Goal: Task Accomplishment & Management: Manage account settings

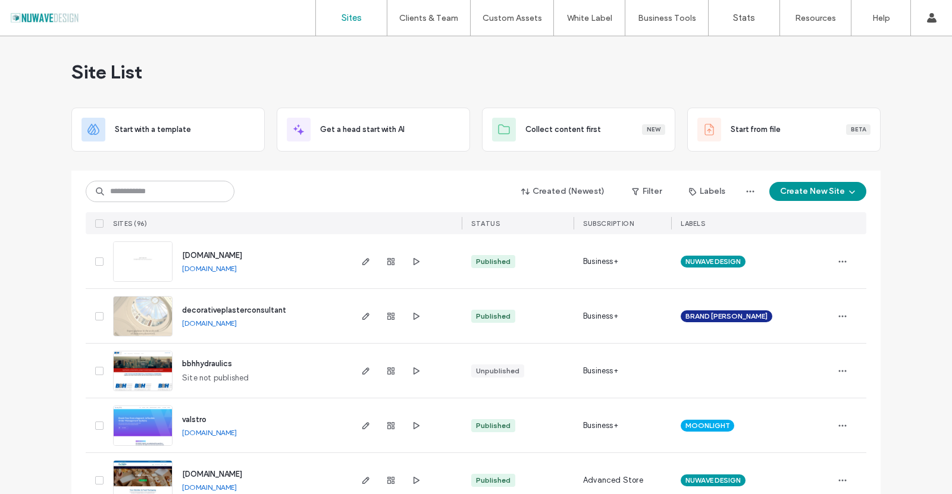
click at [143, 427] on img at bounding box center [143, 446] width 58 height 81
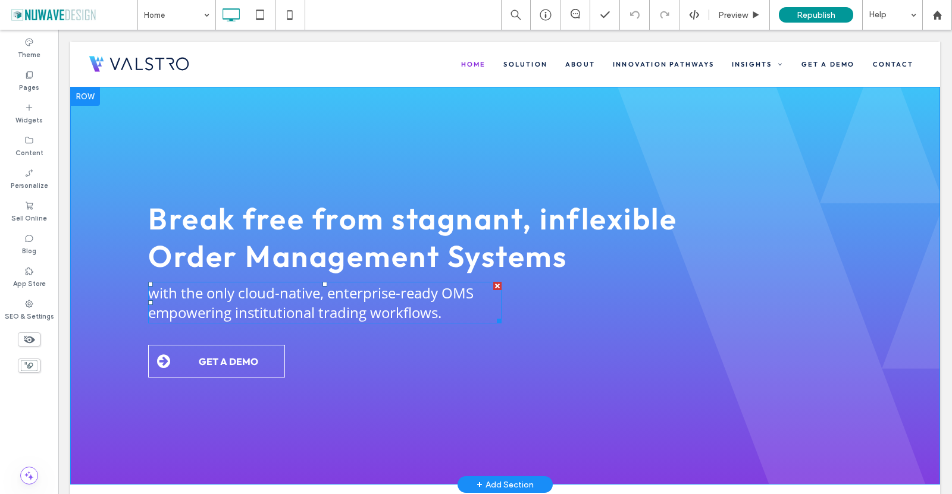
click at [230, 300] on span "with the only cloud-native, enterprise-ready OMS empowering institutional tradi…" at bounding box center [310, 302] width 325 height 39
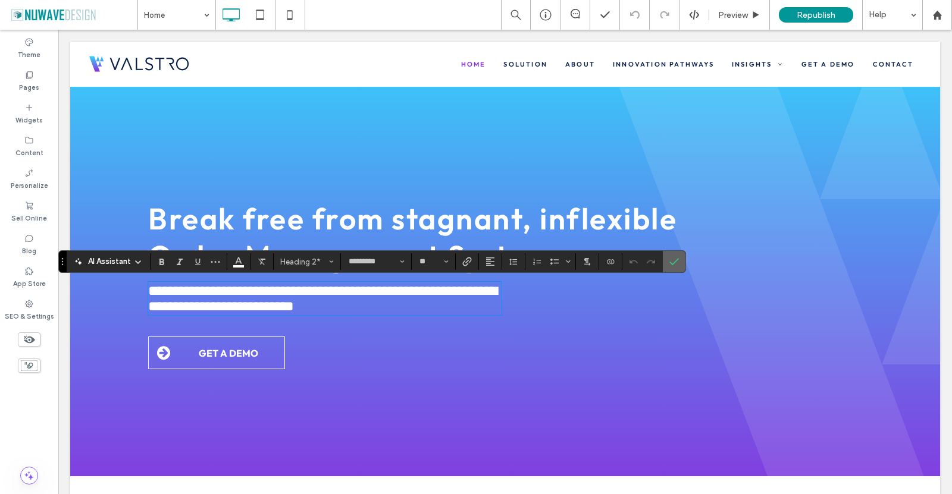
click at [672, 262] on icon "Confirm" at bounding box center [674, 262] width 10 height 10
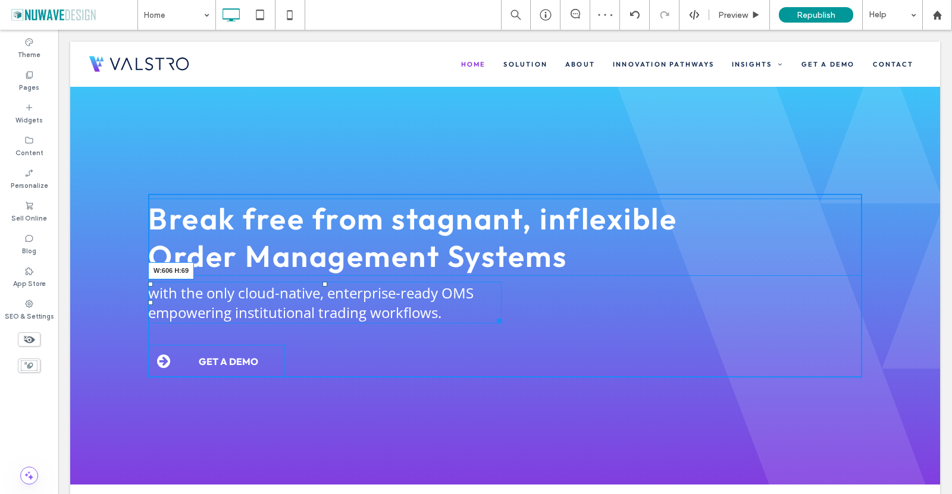
drag, startPoint x: 491, startPoint y: 321, endPoint x: 555, endPoint y: 353, distance: 71.8
click at [498, 324] on div "Break free from stagnant, inflexible Order Management Systems with the only clo…" at bounding box center [505, 286] width 714 height 184
drag, startPoint x: 498, startPoint y: 318, endPoint x: 474, endPoint y: 317, distance: 24.4
click at [500, 317] on div at bounding box center [504, 319] width 9 height 9
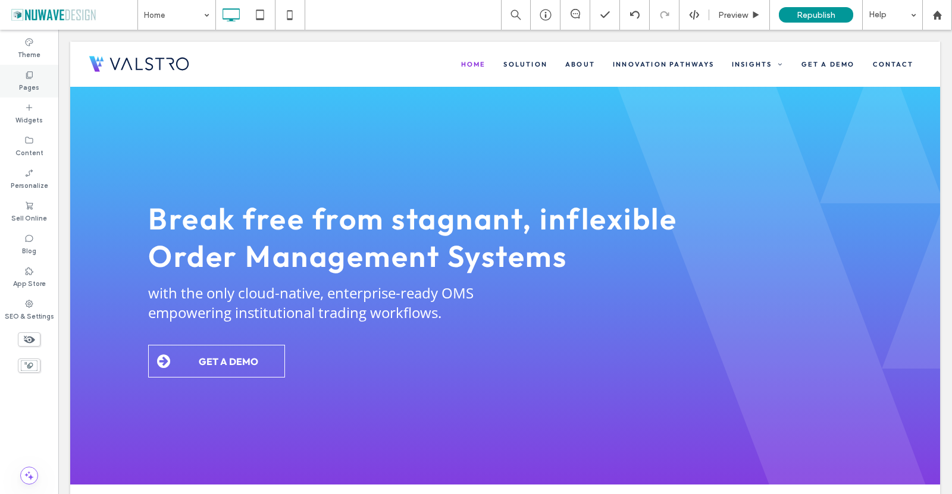
click at [30, 85] on label "Pages" at bounding box center [29, 86] width 20 height 13
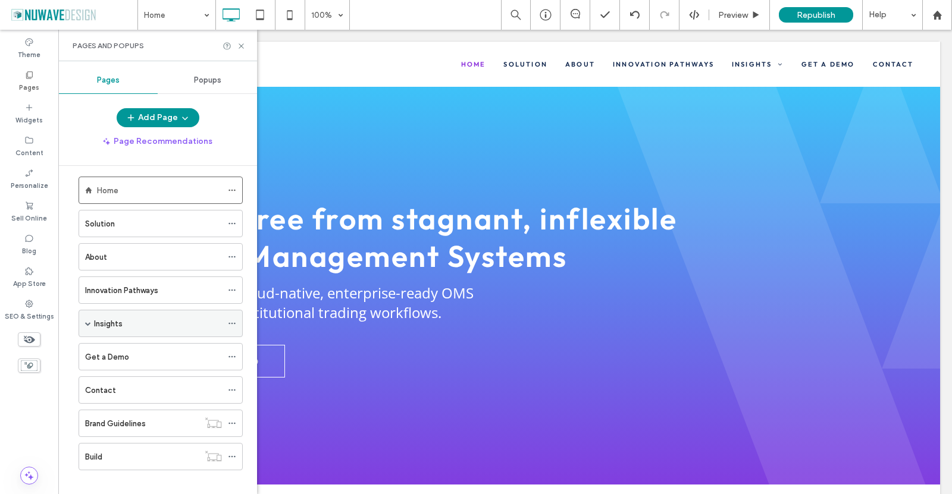
scroll to position [21, 0]
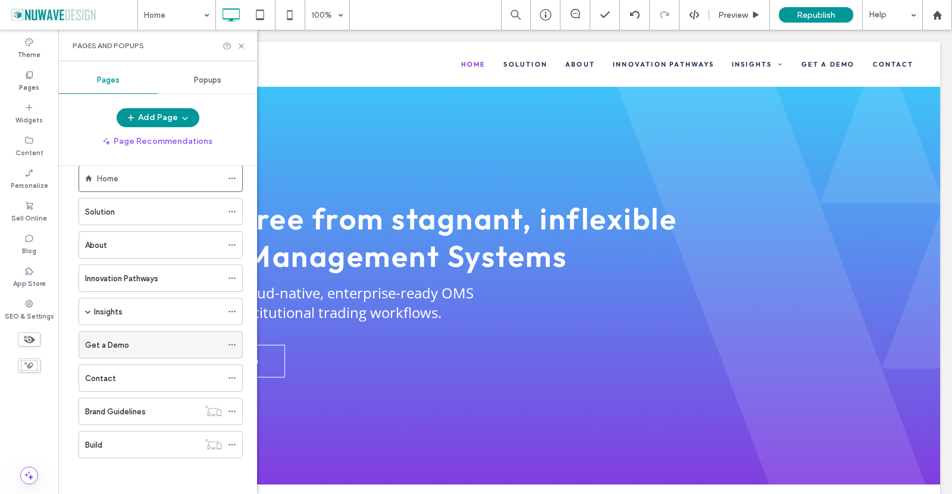
click at [227, 344] on div "Get a Demo" at bounding box center [161, 344] width 164 height 27
click at [232, 344] on use at bounding box center [231, 345] width 7 height 2
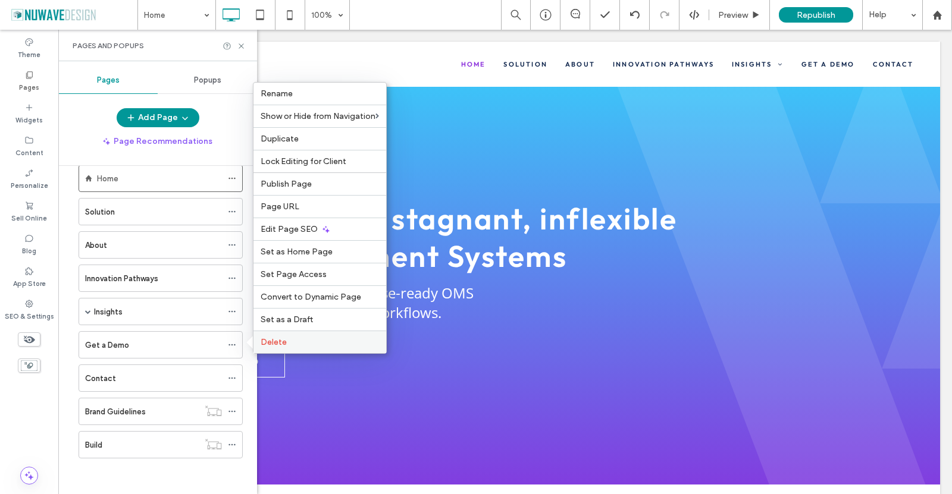
click at [271, 341] on span "Delete" at bounding box center [274, 342] width 26 height 10
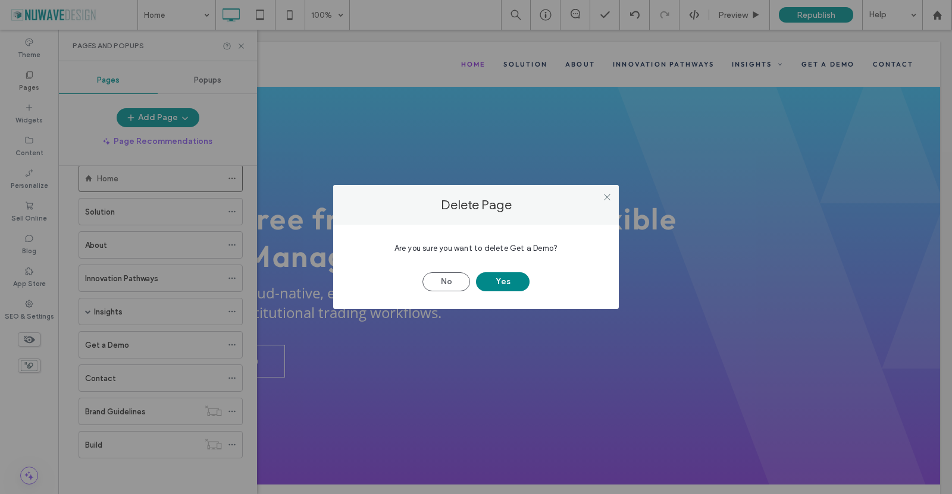
click at [498, 285] on button "Yes" at bounding box center [503, 282] width 54 height 19
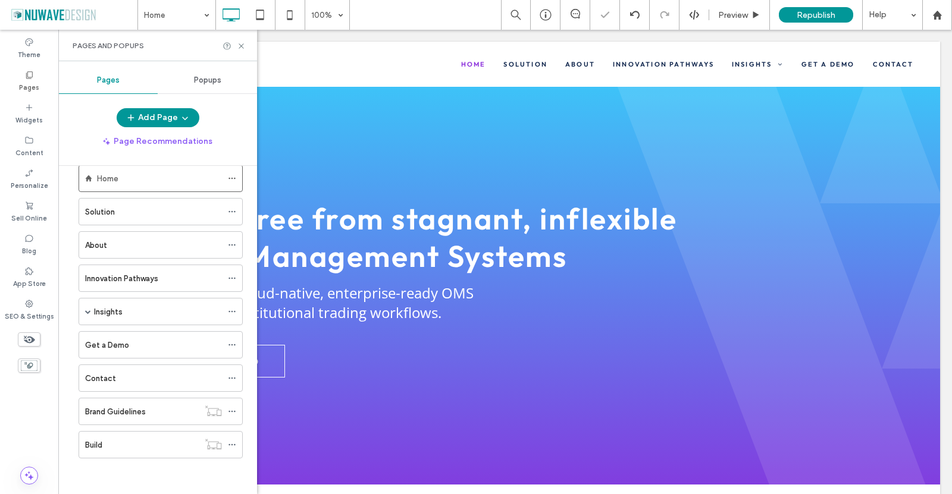
scroll to position [0, 0]
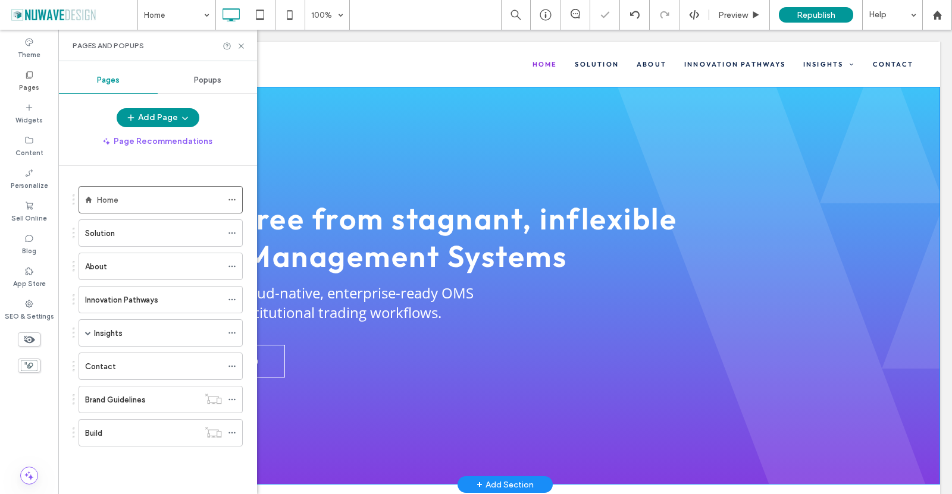
click at [280, 364] on link "GET A DEMO" at bounding box center [216, 361] width 137 height 33
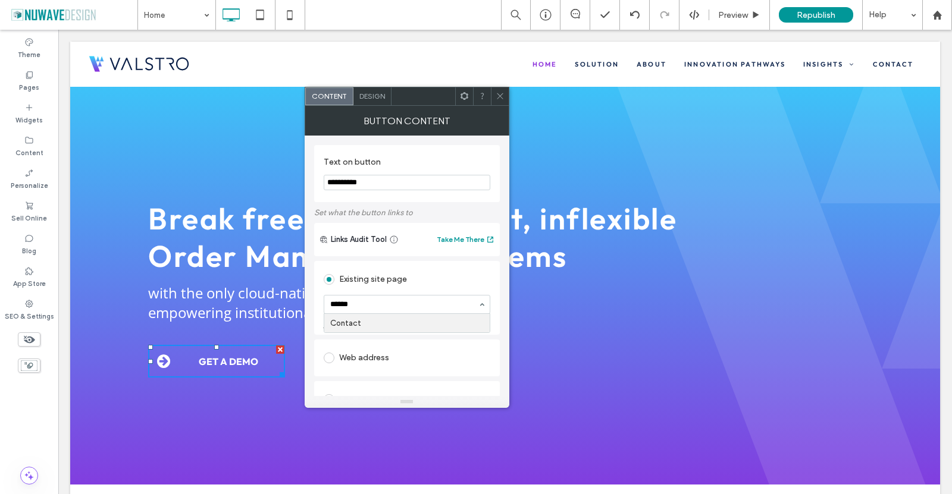
type input "*******"
drag, startPoint x: 502, startPoint y: 96, endPoint x: 462, endPoint y: 148, distance: 65.3
click at [502, 96] on icon at bounding box center [500, 96] width 9 height 9
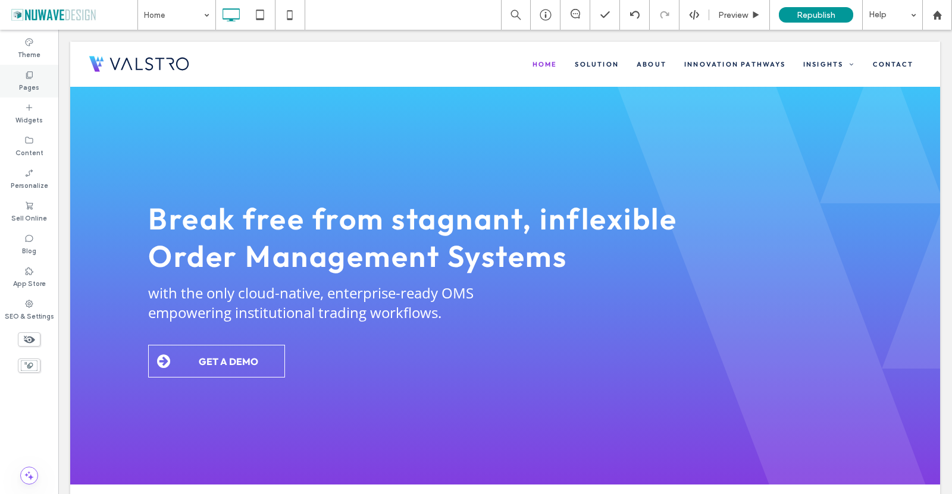
click at [30, 73] on icon at bounding box center [29, 75] width 10 height 10
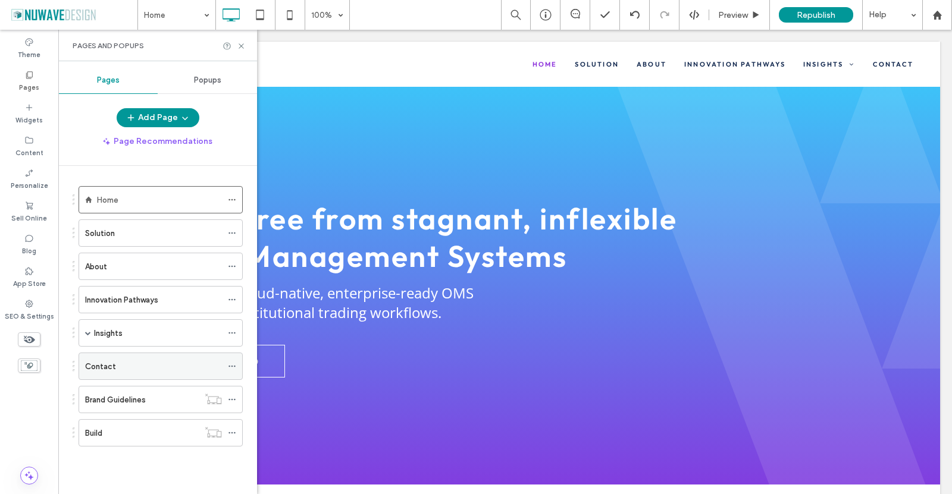
click at [134, 369] on div "Contact" at bounding box center [153, 367] width 137 height 12
click at [241, 44] on icon at bounding box center [241, 46] width 9 height 9
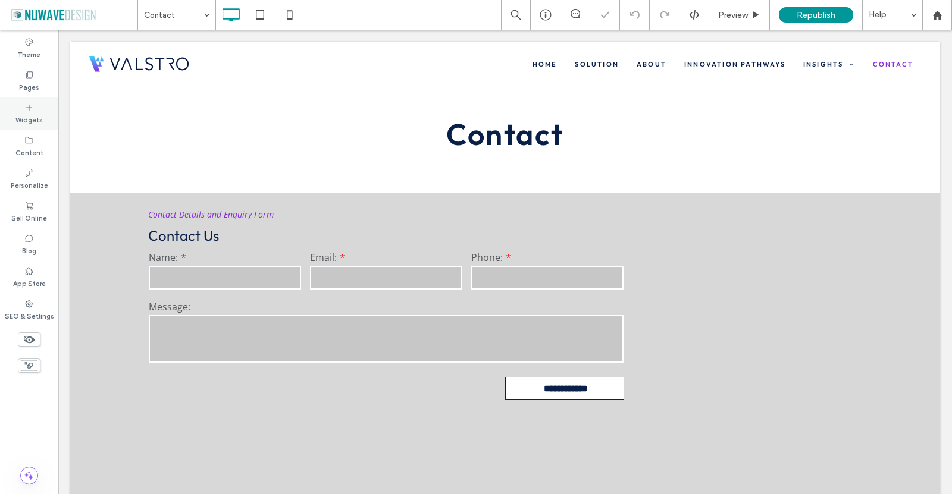
click at [30, 109] on icon at bounding box center [29, 108] width 10 height 10
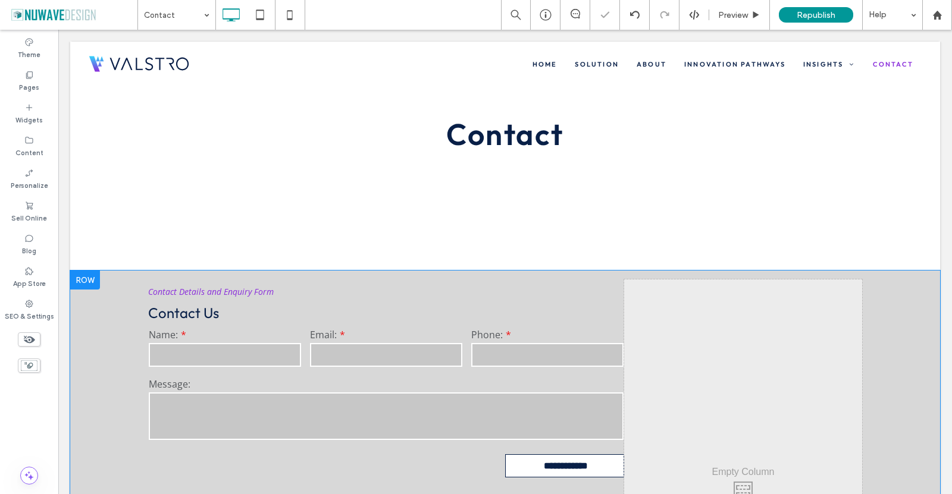
type input "*********"
type input "**"
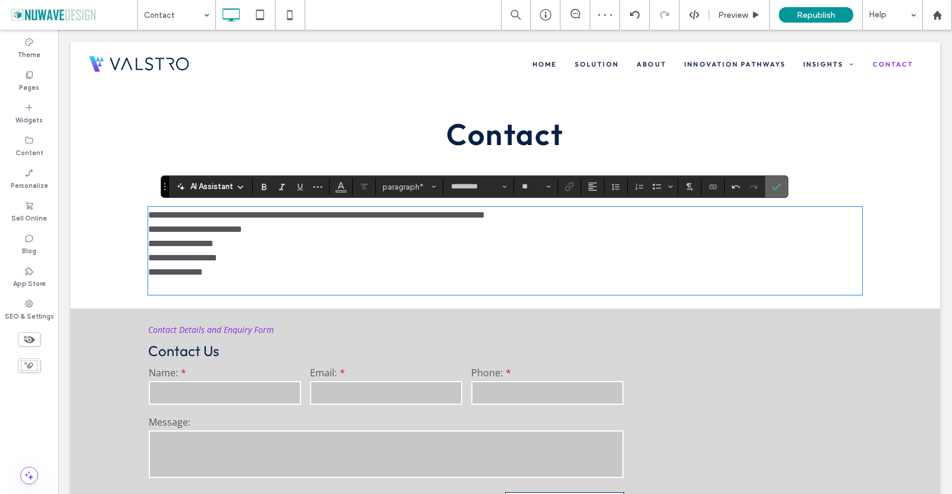
click at [773, 185] on icon "Confirm" at bounding box center [777, 187] width 10 height 10
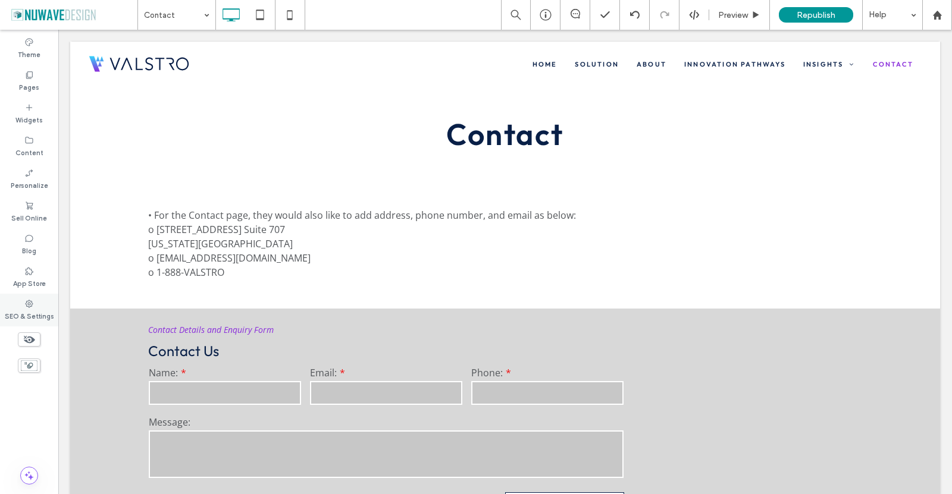
click at [23, 309] on label "SEO & Settings" at bounding box center [29, 315] width 49 height 13
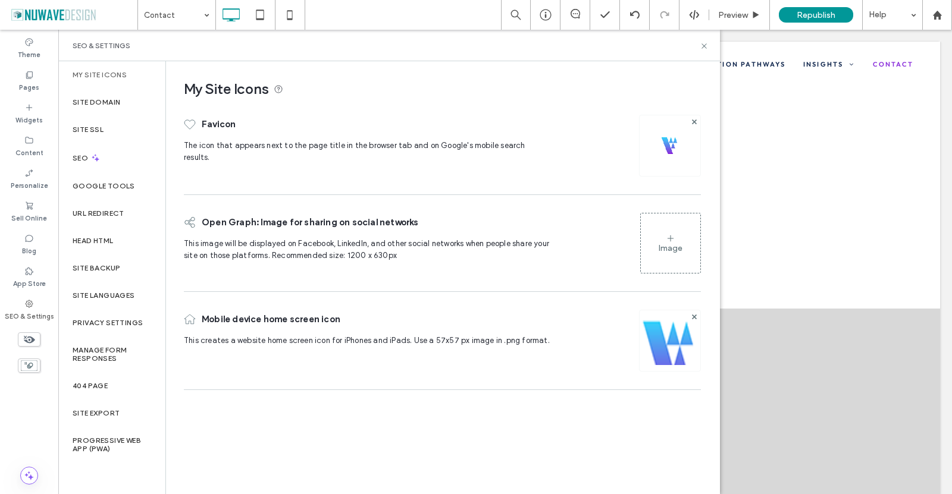
click at [659, 147] on div at bounding box center [670, 146] width 62 height 62
click at [674, 143] on img at bounding box center [669, 145] width 19 height 19
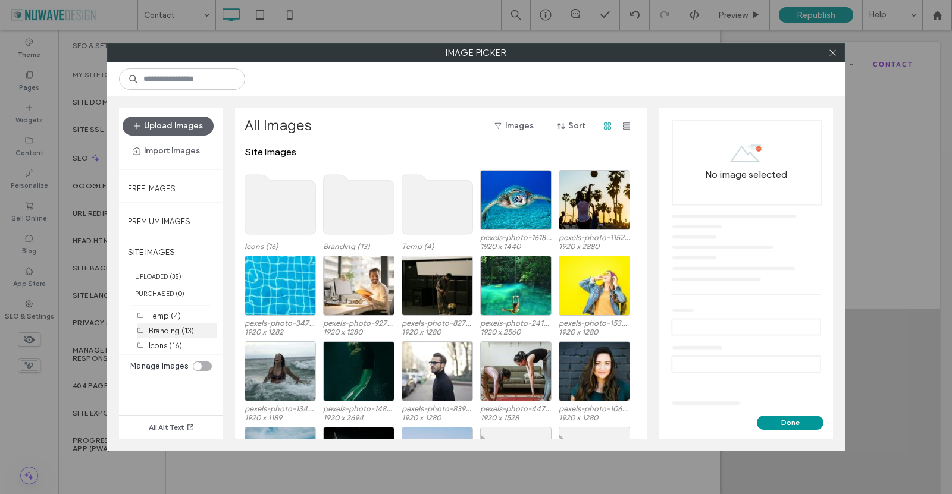
click at [162, 327] on label "Branding (13)" at bounding box center [171, 331] width 45 height 9
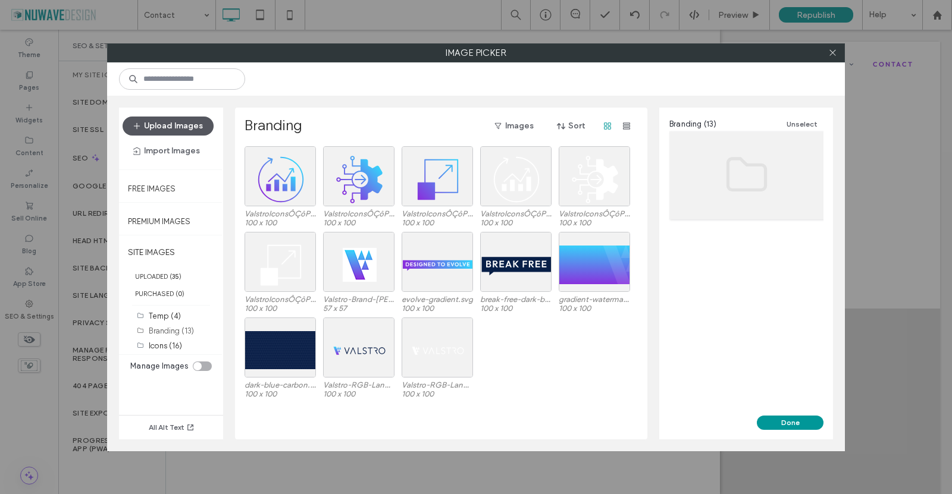
click at [192, 125] on button "Upload Images" at bounding box center [168, 126] width 91 height 19
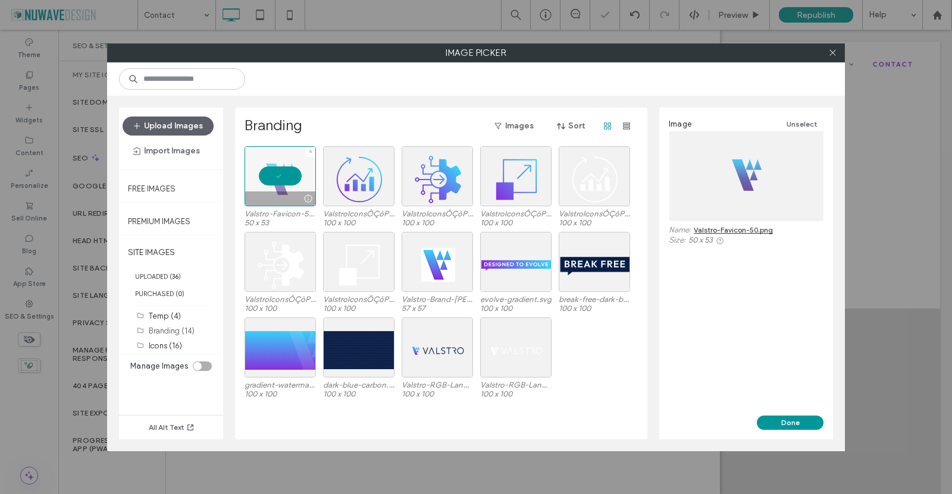
click at [275, 175] on div at bounding box center [280, 176] width 71 height 60
click at [275, 175] on div "Select" at bounding box center [280, 176] width 71 height 60
click at [805, 422] on button "Done" at bounding box center [790, 423] width 67 height 14
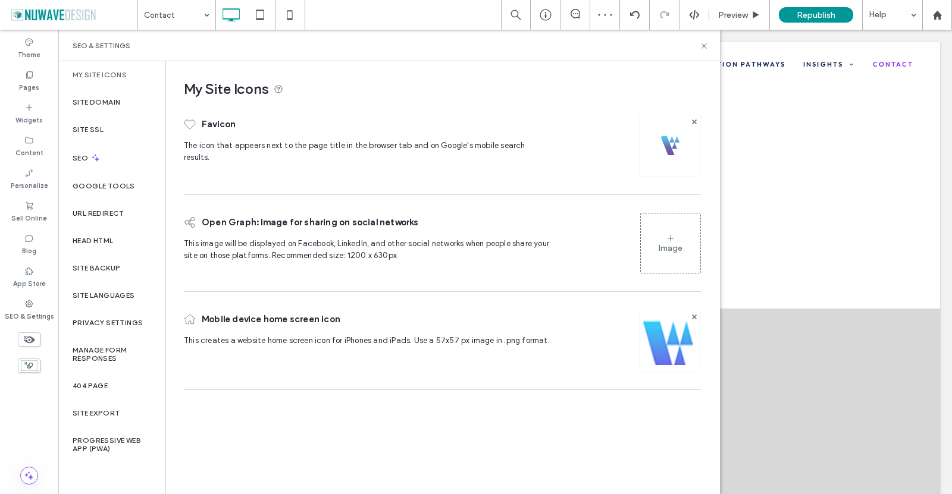
click at [672, 330] on img at bounding box center [670, 357] width 61 height 81
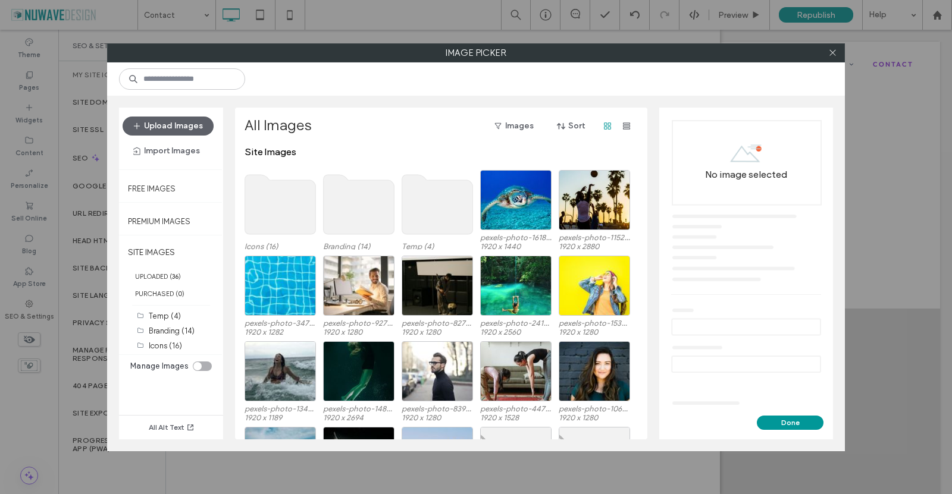
click at [274, 190] on use at bounding box center [280, 204] width 71 height 59
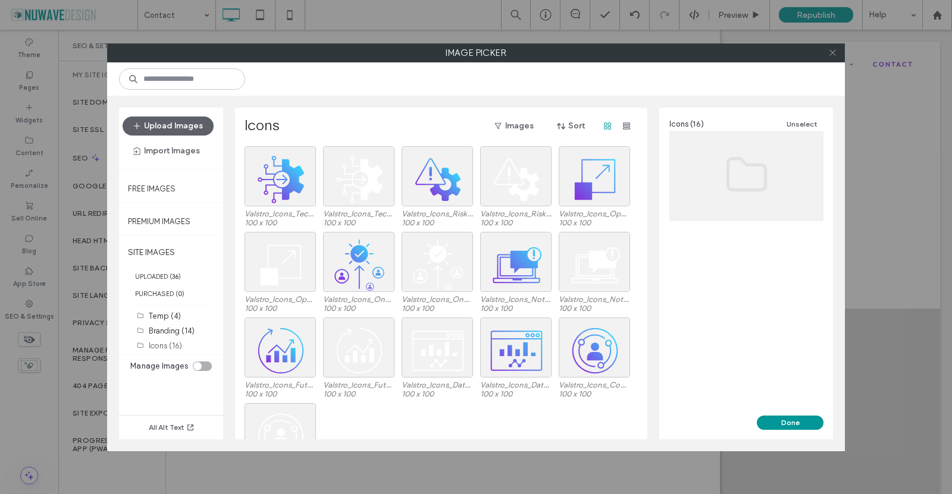
click at [829, 50] on use at bounding box center [832, 53] width 6 height 6
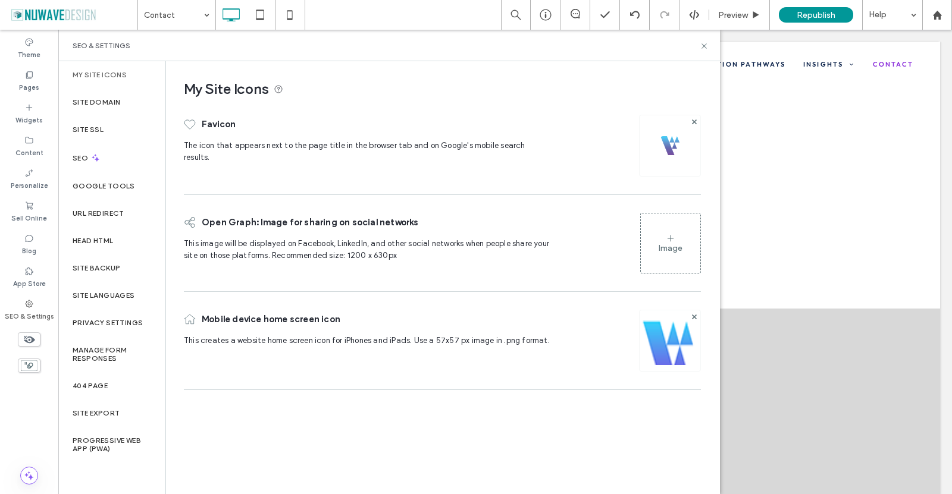
click at [670, 356] on img at bounding box center [670, 357] width 61 height 81
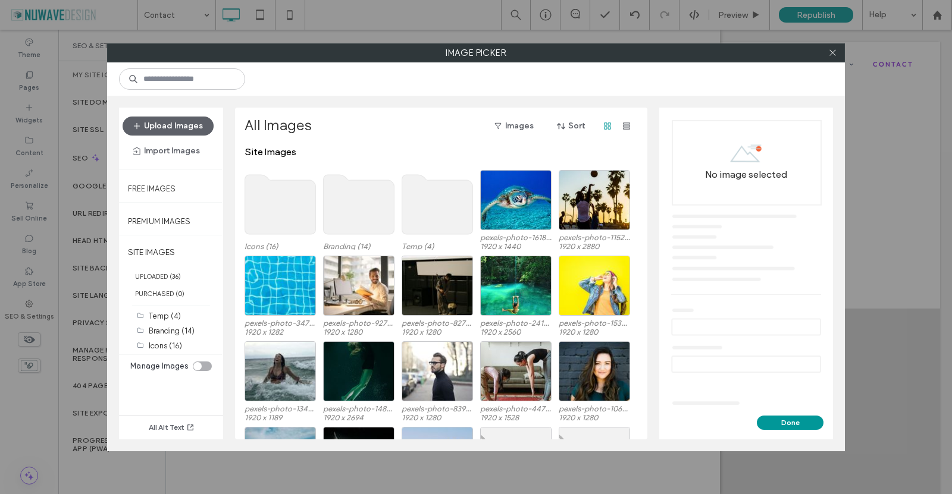
click at [347, 205] on use at bounding box center [359, 204] width 71 height 59
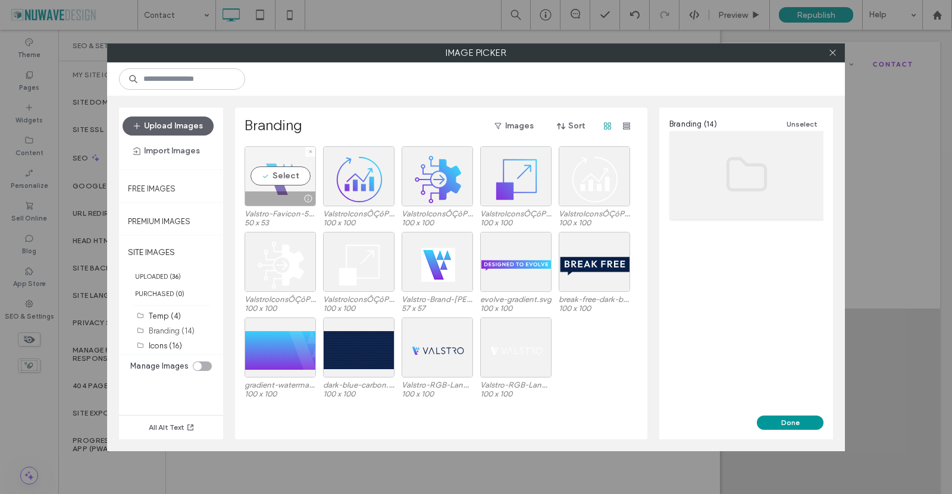
click at [277, 185] on div "Select" at bounding box center [280, 176] width 71 height 60
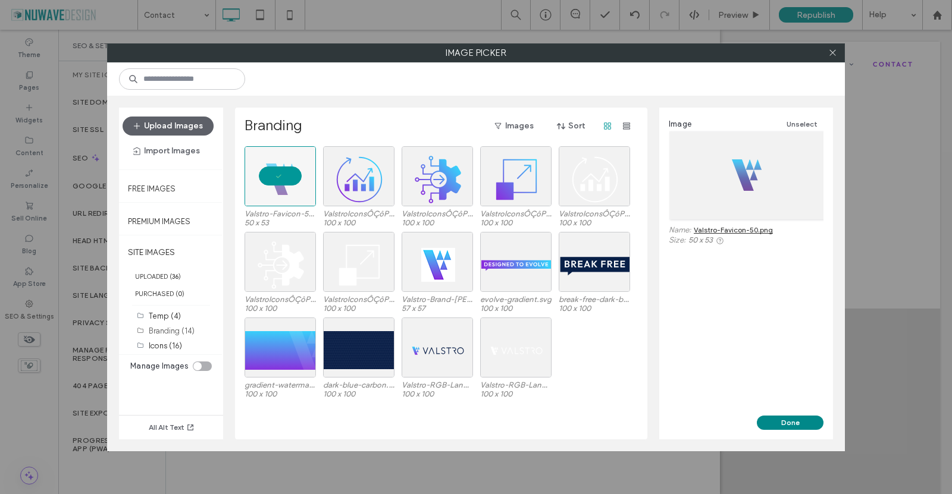
click at [783, 424] on button "Done" at bounding box center [790, 423] width 67 height 14
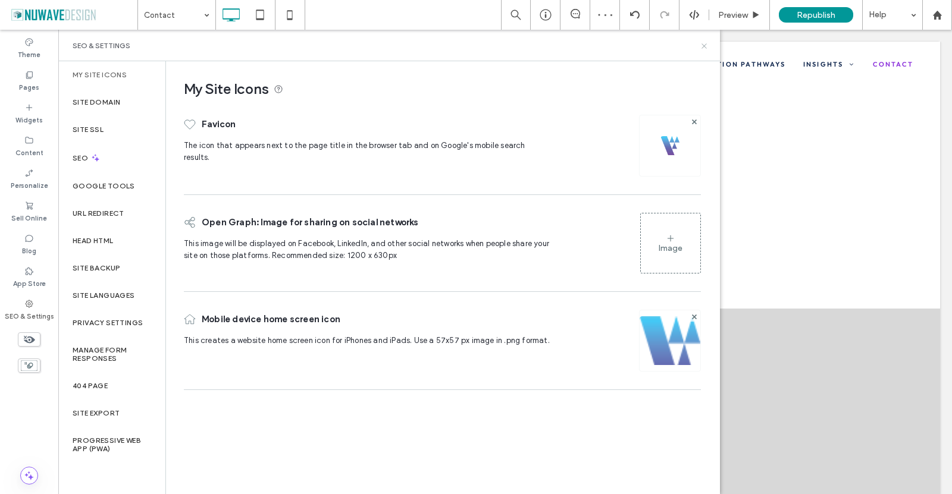
click at [703, 48] on icon at bounding box center [704, 46] width 9 height 9
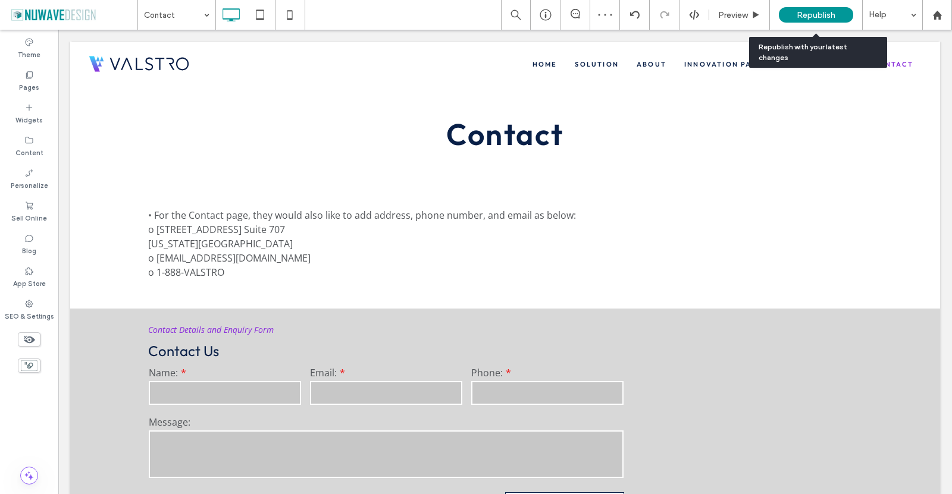
click at [826, 13] on span "Republish" at bounding box center [816, 15] width 39 height 10
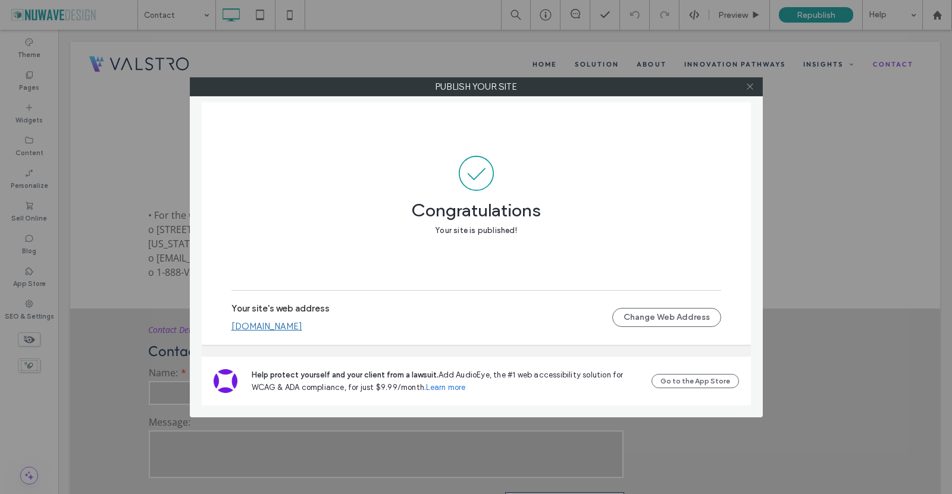
click at [750, 90] on icon at bounding box center [750, 86] width 9 height 9
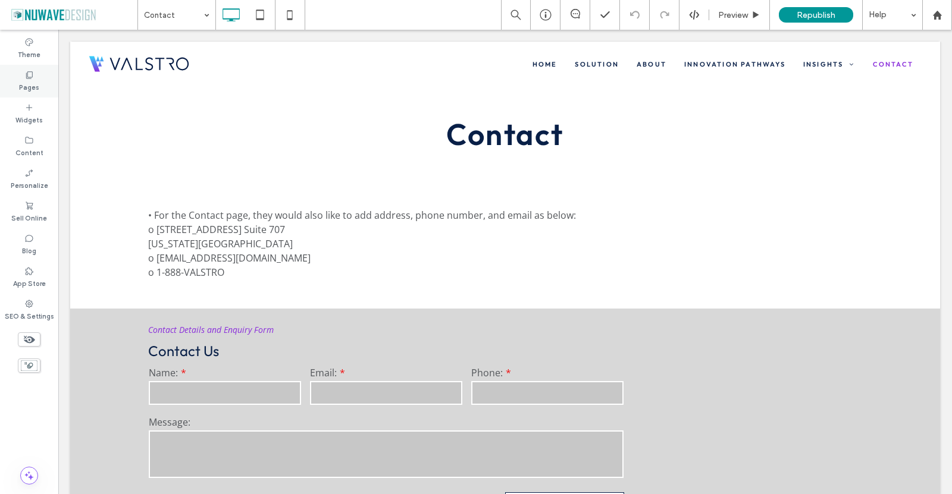
click at [26, 80] on label "Pages" at bounding box center [29, 86] width 20 height 13
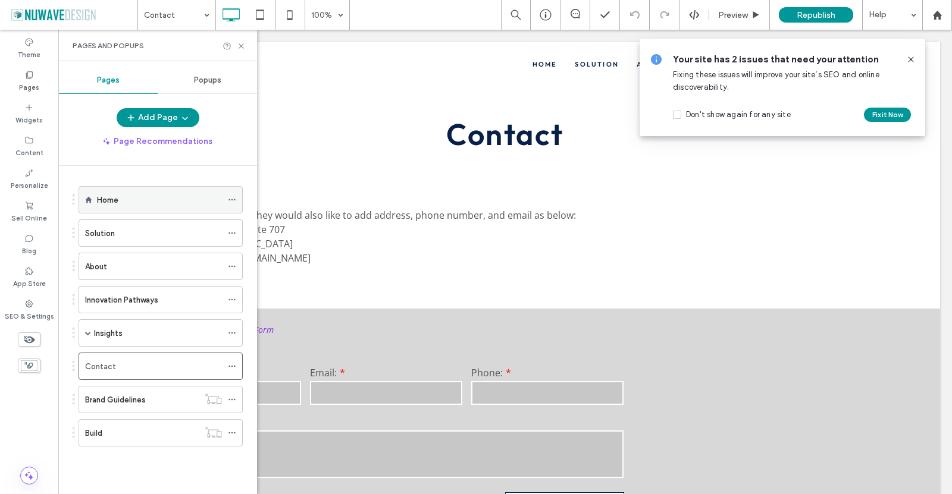
click at [156, 199] on div "Home" at bounding box center [159, 200] width 125 height 12
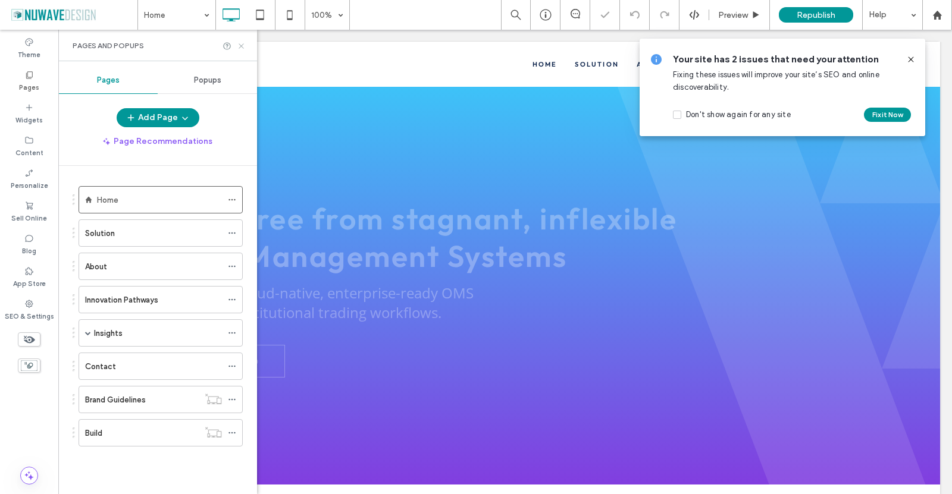
click at [242, 47] on icon at bounding box center [241, 46] width 9 height 9
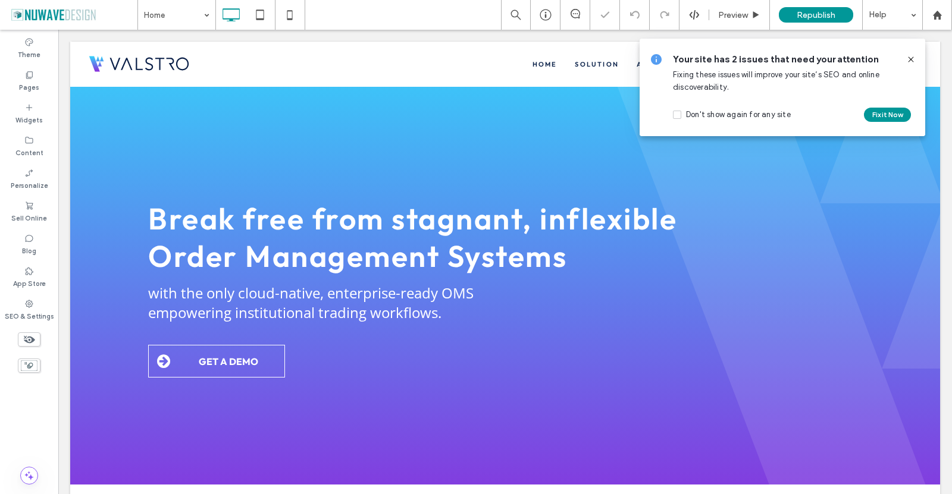
click at [911, 55] on icon at bounding box center [911, 60] width 10 height 10
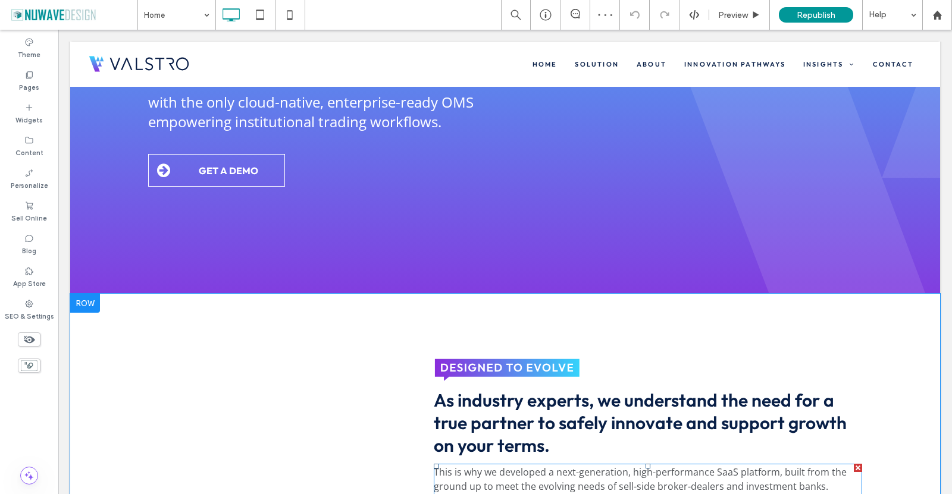
scroll to position [476, 0]
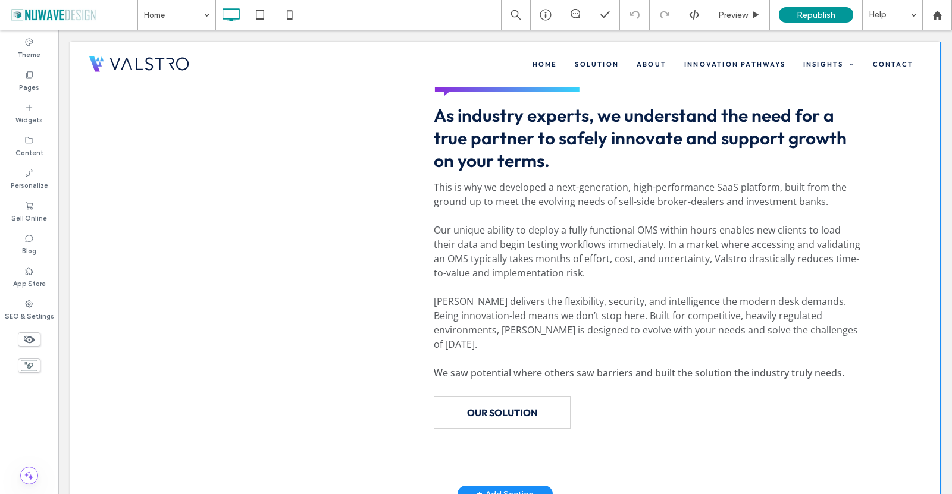
click at [419, 193] on div "As industry experts, we understand the need for a true partner to safely innova…" at bounding box center [505, 251] width 714 height 367
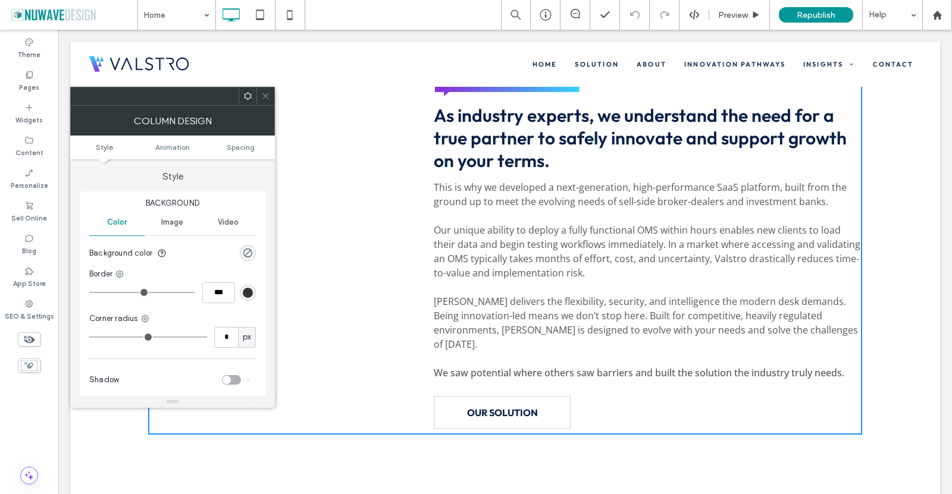
click at [242, 96] on div at bounding box center [248, 96] width 18 height 18
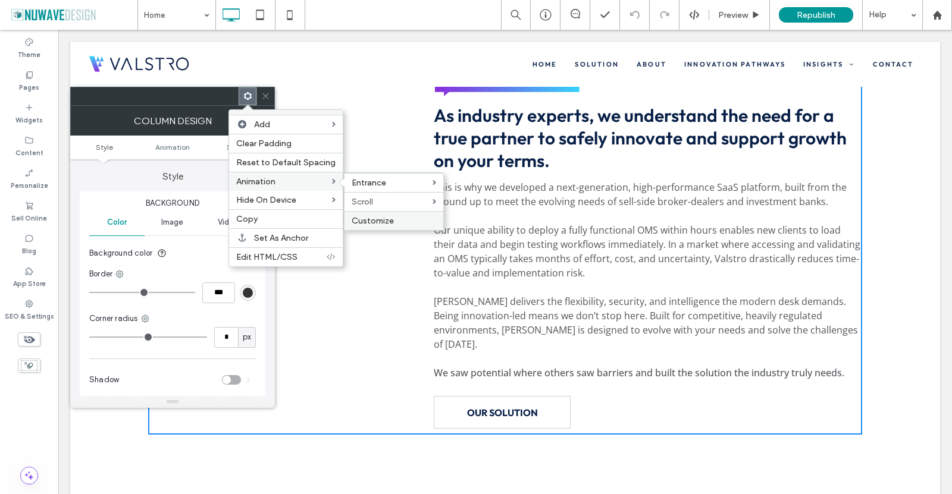
click at [389, 217] on span "Customize" at bounding box center [373, 221] width 42 height 10
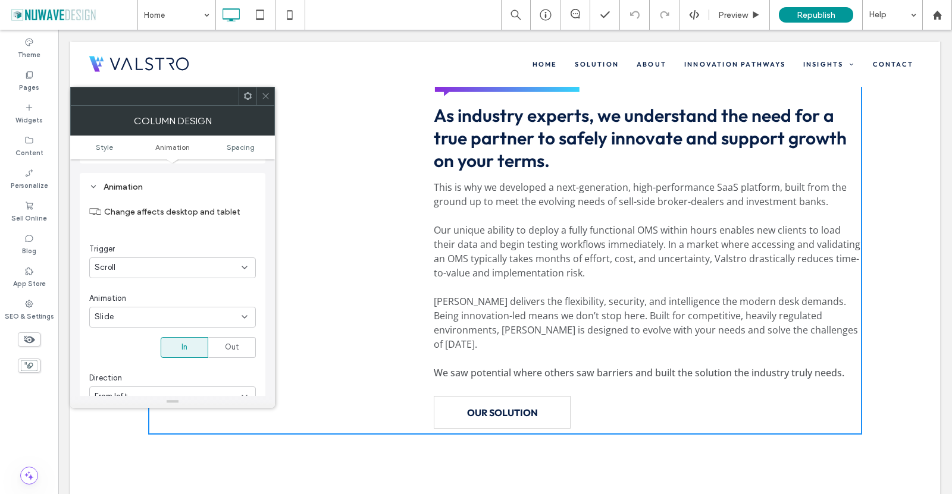
scroll to position [242, 0]
click at [211, 265] on div "Scroll" at bounding box center [168, 263] width 147 height 12
click at [195, 277] on div "None" at bounding box center [172, 284] width 165 height 21
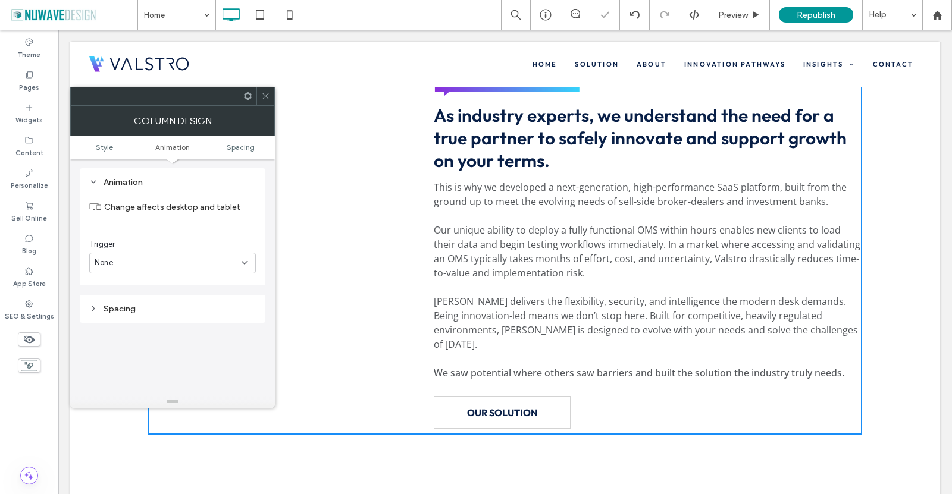
drag, startPoint x: 265, startPoint y: 92, endPoint x: 221, endPoint y: 69, distance: 50.3
click at [265, 92] on icon at bounding box center [265, 96] width 9 height 9
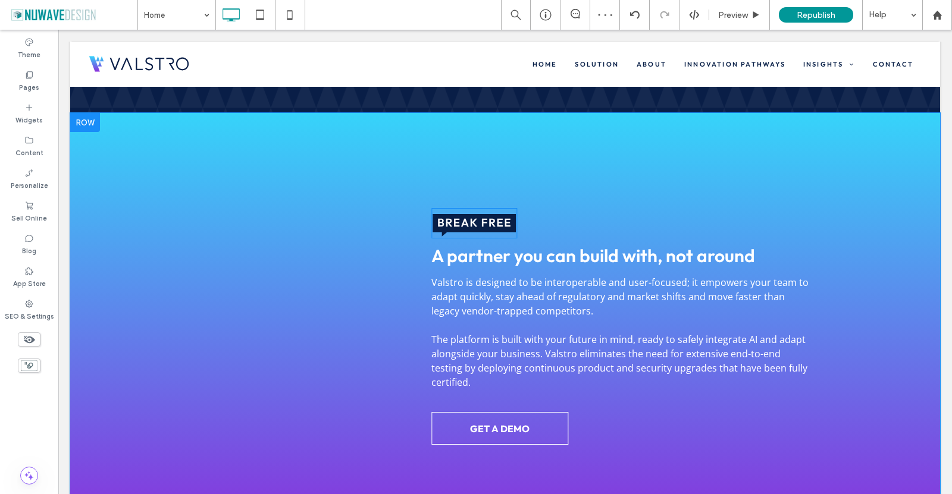
scroll to position [1309, 0]
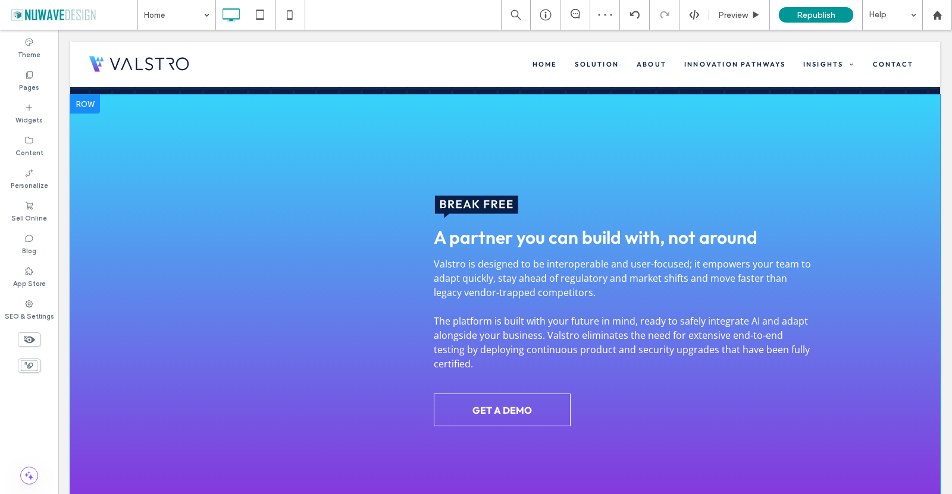
click at [388, 249] on div "A partner you can build with, not around [PERSON_NAME] is designed to be intero…" at bounding box center [505, 308] width 714 height 237
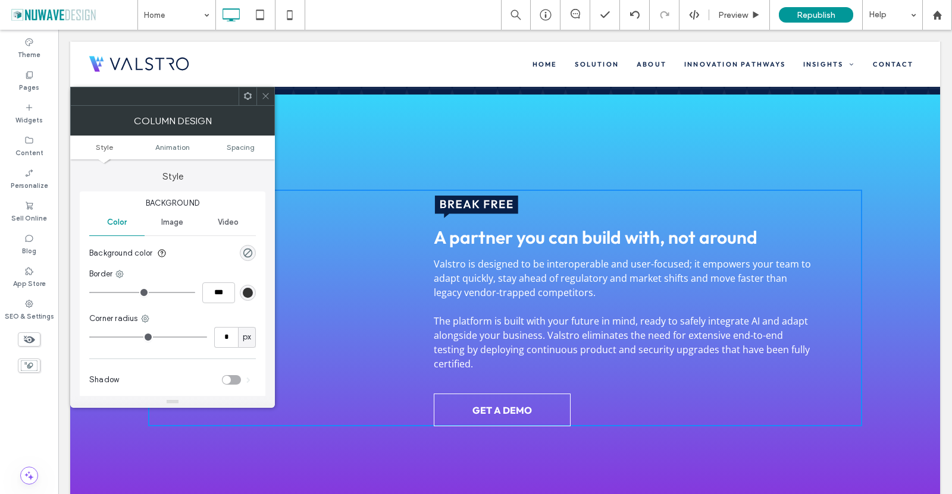
click at [245, 93] on icon at bounding box center [247, 96] width 9 height 9
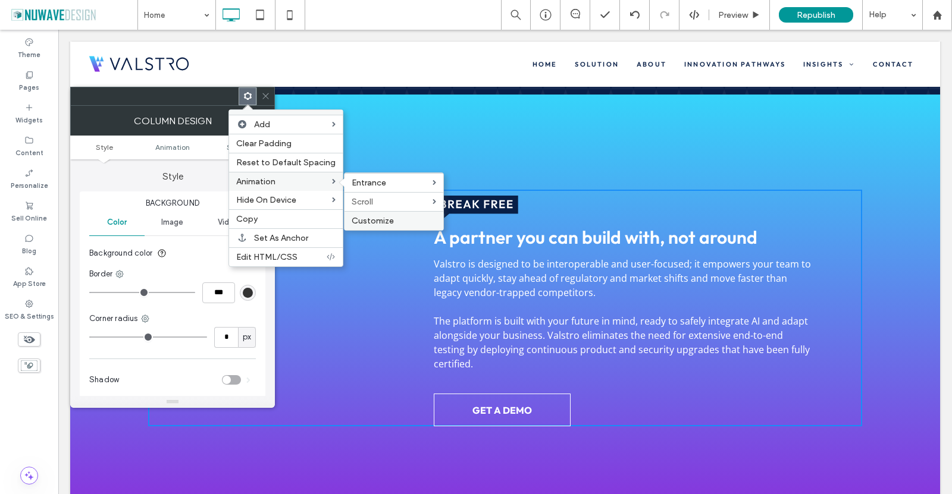
click at [385, 220] on span "Customize" at bounding box center [373, 221] width 42 height 10
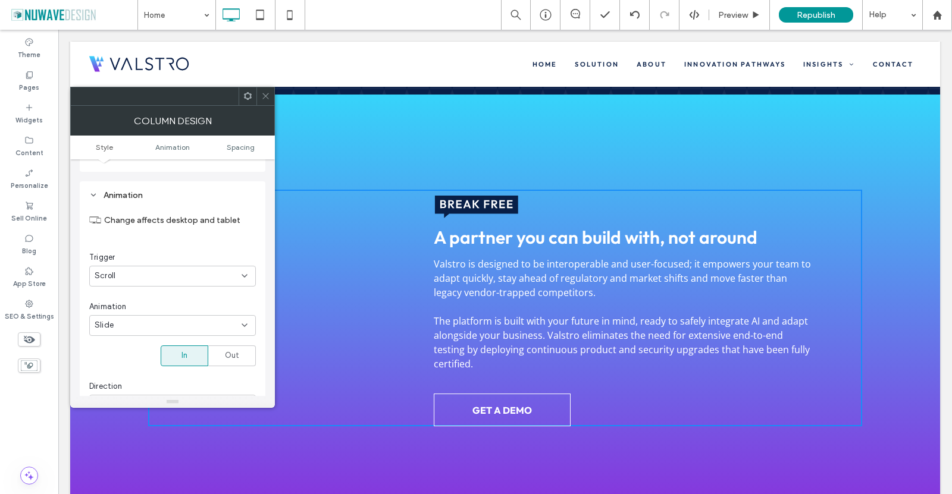
scroll to position [242, 0]
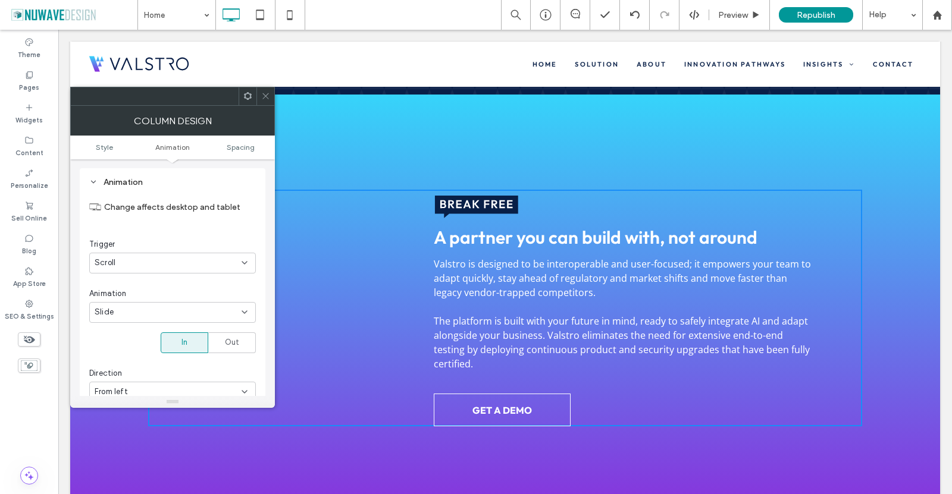
click at [221, 278] on div "Change affects desktop and tablet Trigger Scroll Animation Slide In Out Directi…" at bounding box center [172, 365] width 167 height 350
click at [201, 265] on div "Scroll" at bounding box center [168, 263] width 147 height 12
click at [141, 284] on div "None" at bounding box center [172, 284] width 165 height 21
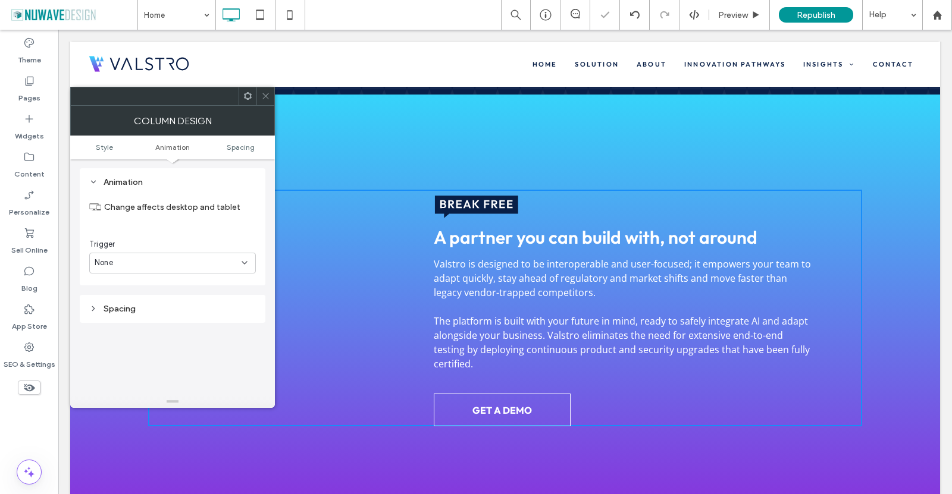
click at [265, 91] on span at bounding box center [265, 96] width 9 height 18
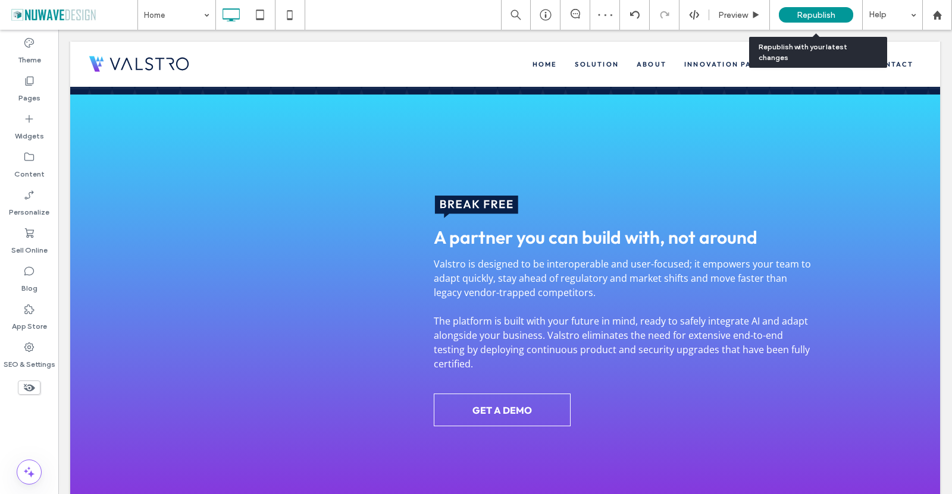
click at [832, 15] on span "Republish" at bounding box center [816, 15] width 39 height 10
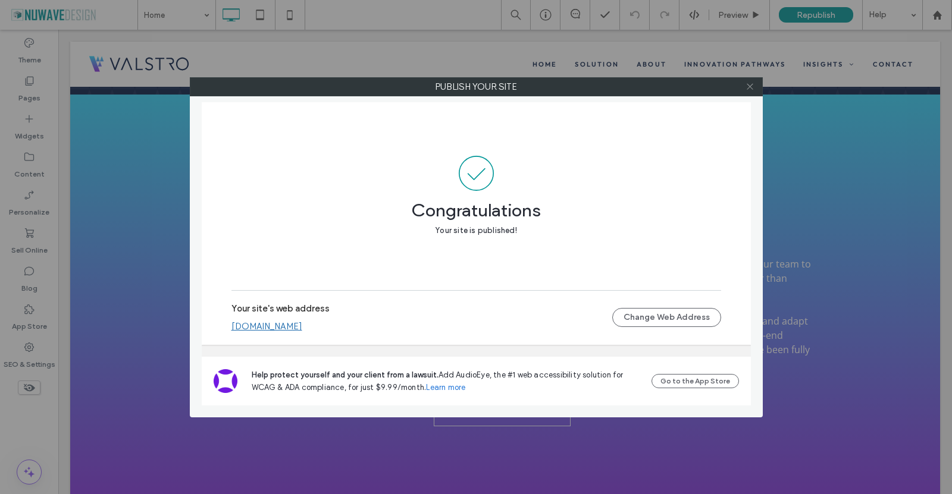
click at [748, 87] on icon at bounding box center [750, 86] width 9 height 9
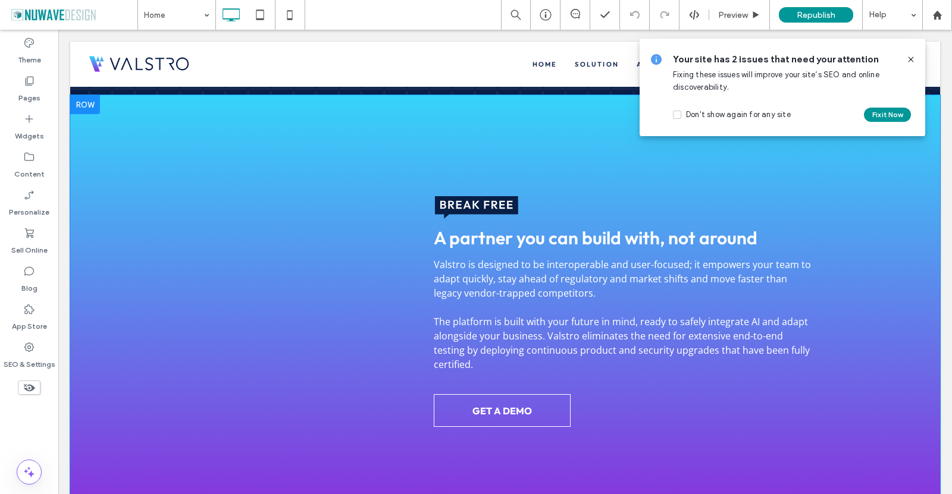
scroll to position [1309, 0]
click at [410, 242] on div "A partner you can build with, not around [PERSON_NAME] is designed to be intero…" at bounding box center [505, 308] width 714 height 237
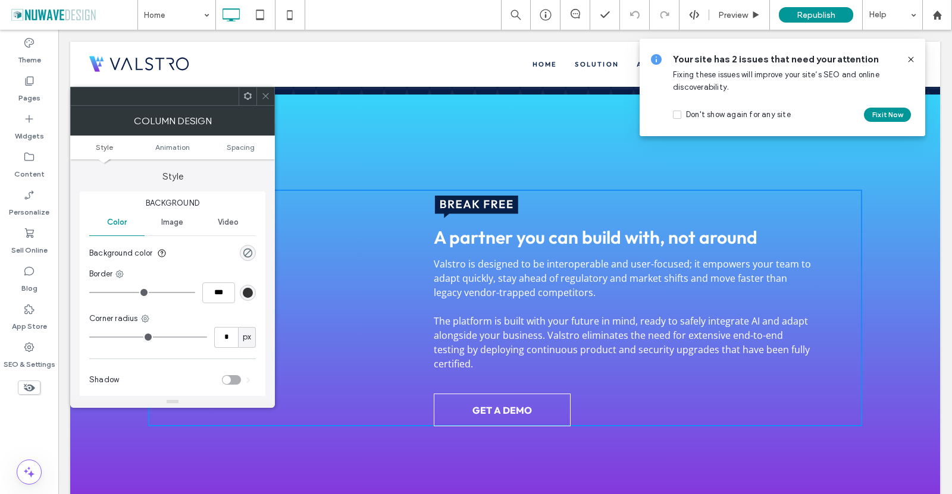
click at [245, 89] on span at bounding box center [247, 96] width 9 height 18
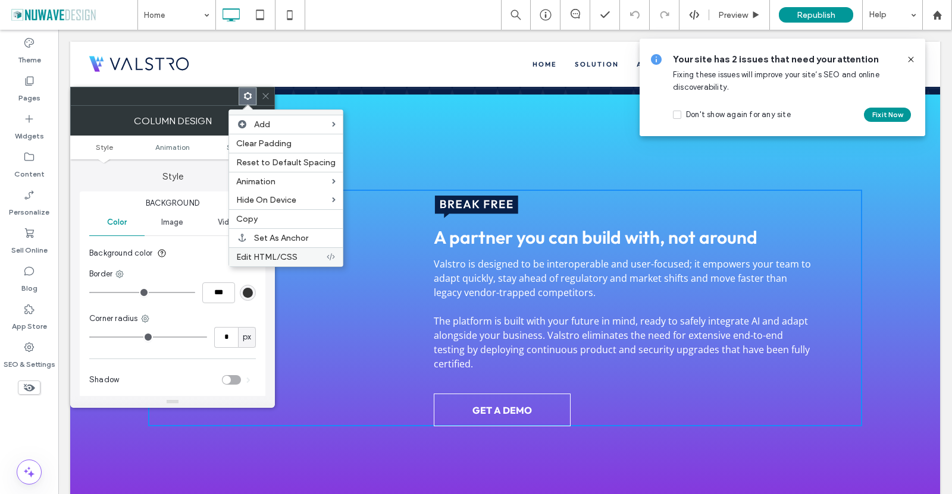
drag, startPoint x: 264, startPoint y: 256, endPoint x: 233, endPoint y: 221, distance: 46.3
click at [264, 256] on span "Edit HTML/CSS" at bounding box center [266, 257] width 61 height 10
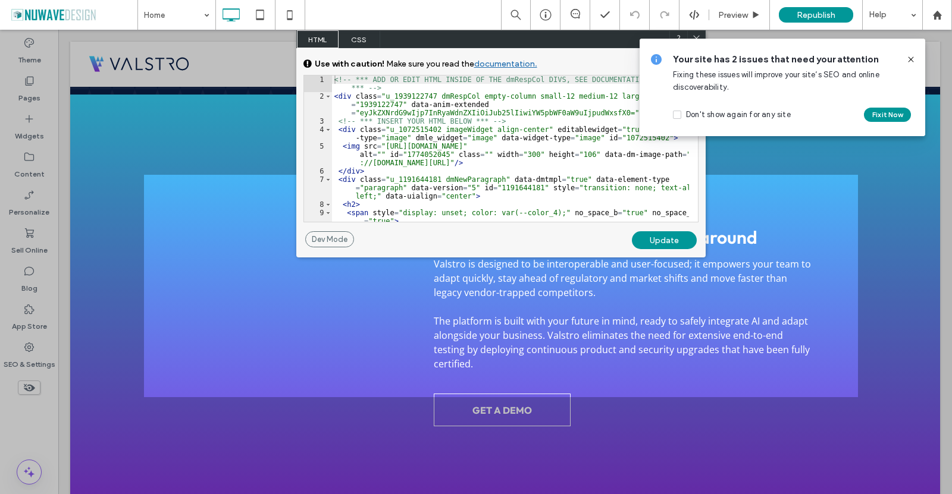
click at [362, 37] on span "CSS" at bounding box center [360, 39] width 42 height 18
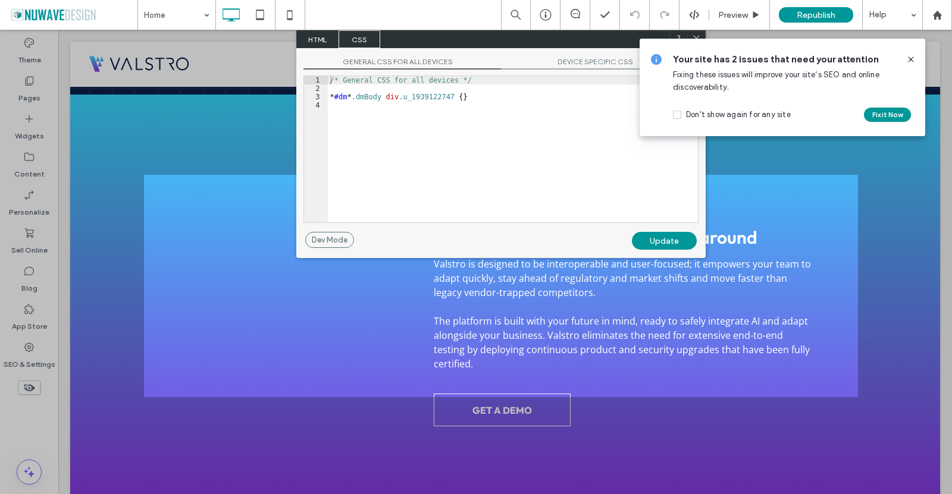
click at [584, 55] on div "GENERAL CSS FOR ALL DEVICES DEVICE SPECIFIC CSS Use with caution! Make sure you…" at bounding box center [500, 140] width 409 height 184
click at [585, 61] on span "DEVICE SPECIFIC CSS" at bounding box center [600, 63] width 198 height 12
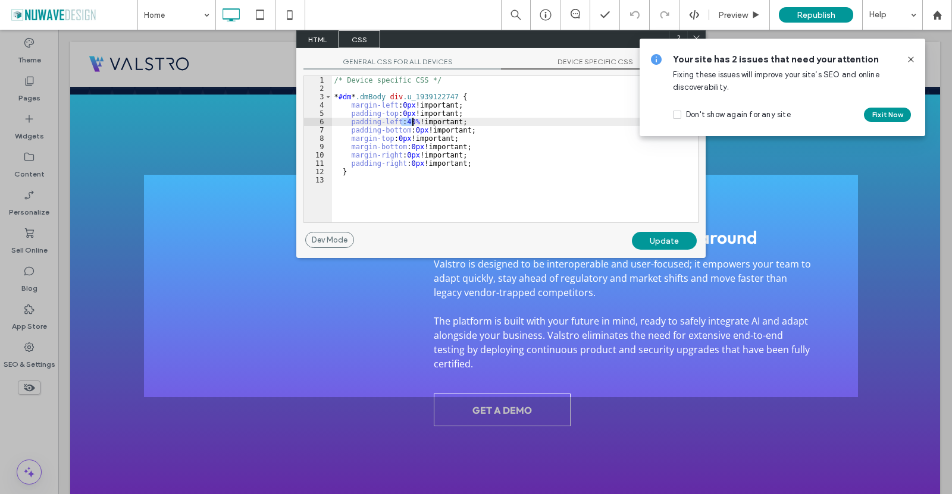
drag, startPoint x: 402, startPoint y: 120, endPoint x: 412, endPoint y: 121, distance: 9.5
click at [412, 121] on div "/* Device specific CSS */ * #dm * .dmBody div .u_1939122747 { margin-left : 0 p…" at bounding box center [515, 157] width 366 height 163
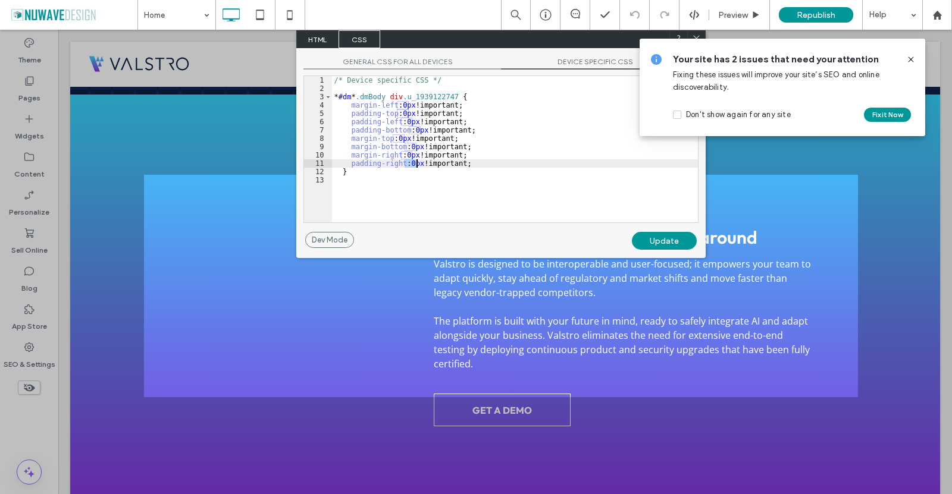
drag, startPoint x: 406, startPoint y: 161, endPoint x: 416, endPoint y: 164, distance: 10.4
click at [416, 164] on div "/* Device specific CSS */ * #dm * .dmBody div .u_1939122747 { margin-left : 0 p…" at bounding box center [515, 157] width 366 height 163
type textarea "**"
click at [662, 240] on div "Update" at bounding box center [664, 241] width 65 height 18
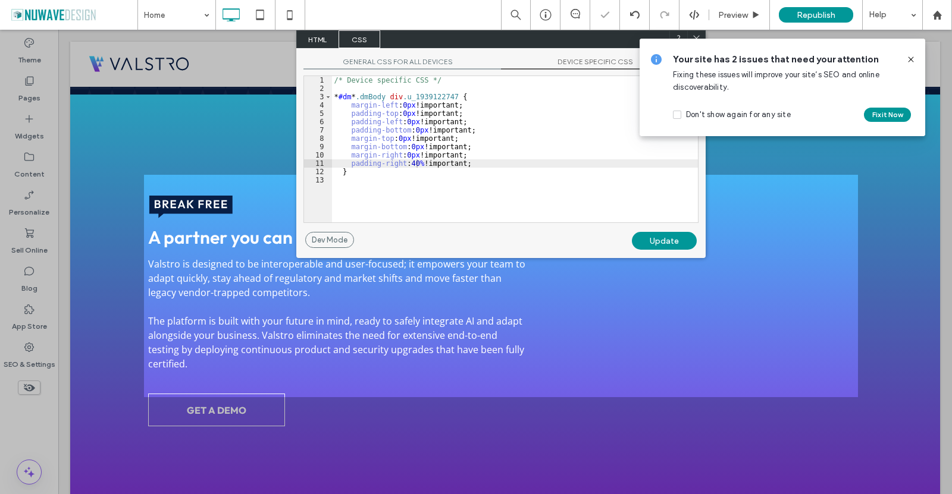
click at [910, 60] on use at bounding box center [910, 59] width 5 height 5
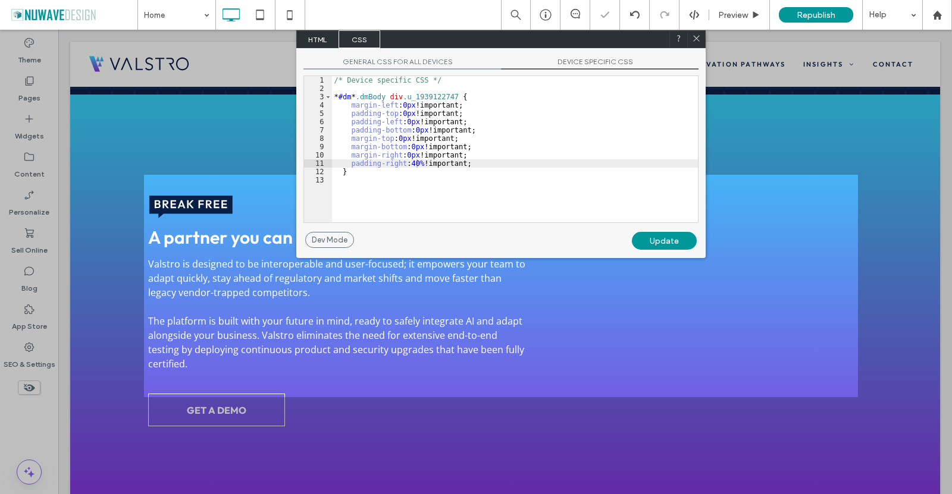
click at [697, 36] on icon at bounding box center [696, 38] width 9 height 9
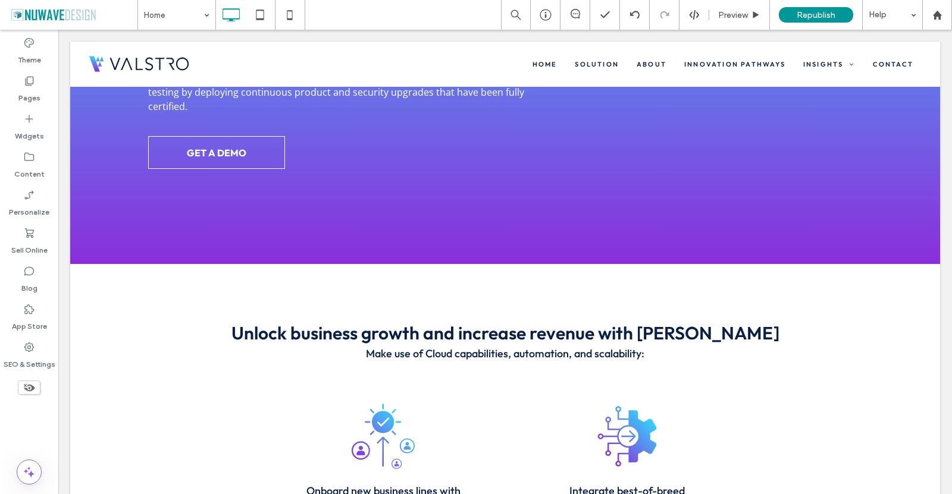
scroll to position [1666, 0]
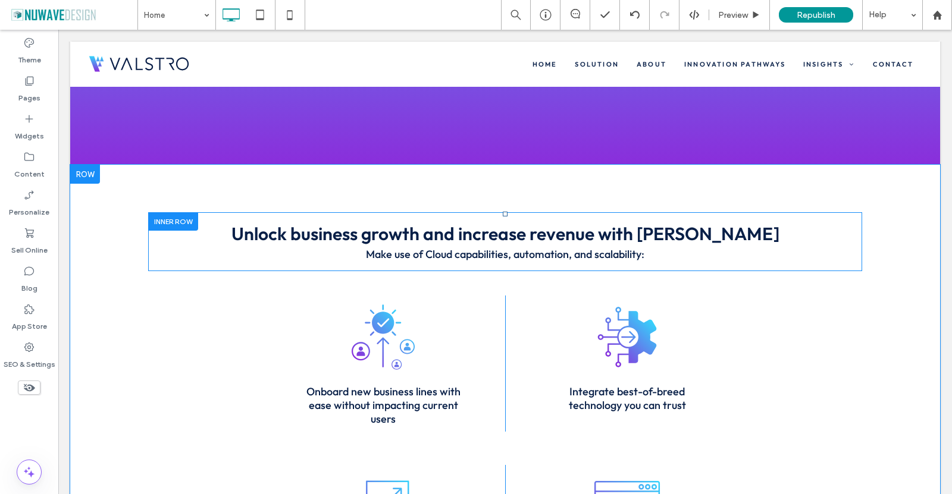
click at [181, 212] on div at bounding box center [173, 221] width 50 height 18
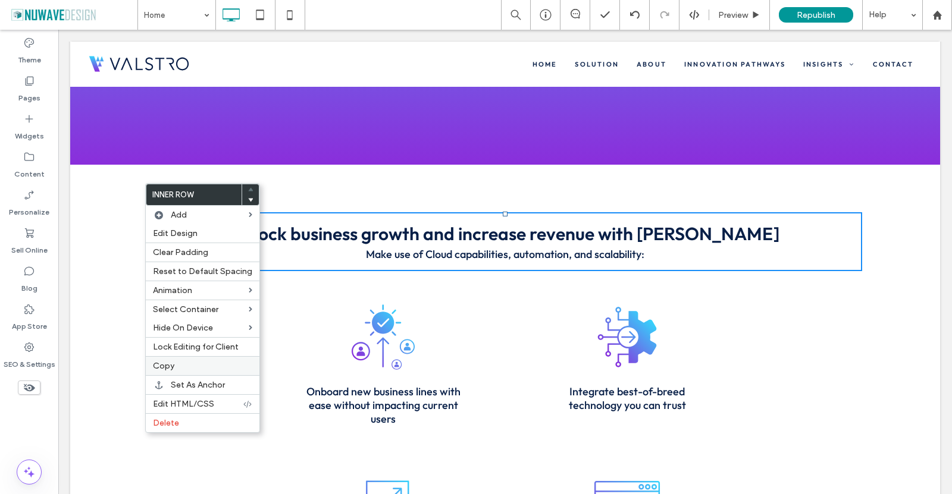
click at [178, 367] on label "Copy" at bounding box center [202, 366] width 99 height 10
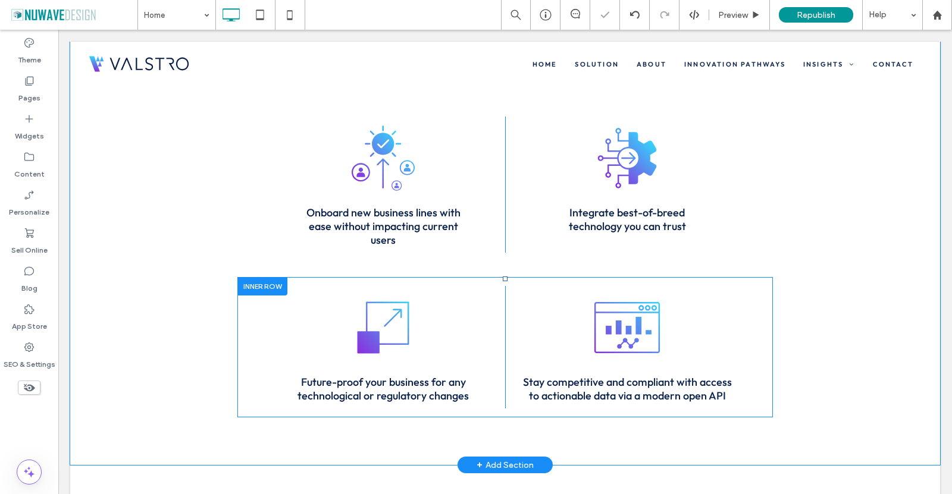
scroll to position [1844, 0]
click at [256, 278] on div at bounding box center [262, 287] width 50 height 18
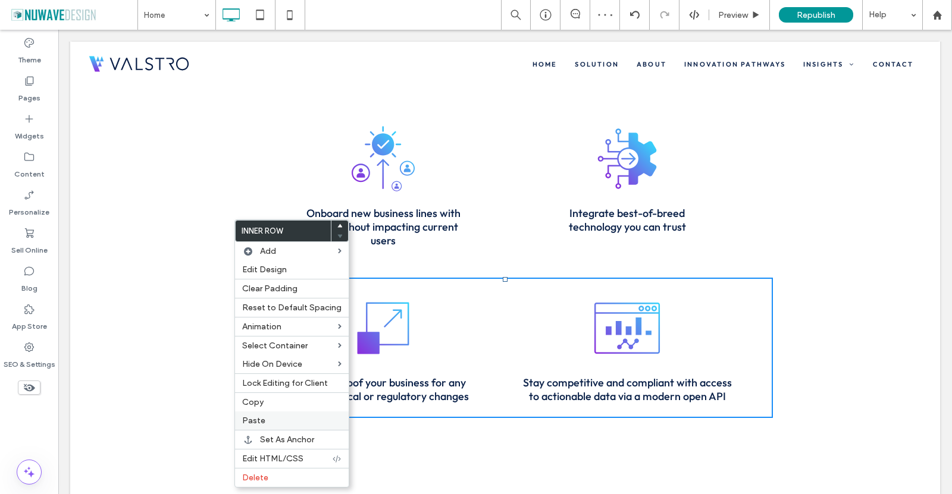
click at [255, 424] on span "Paste" at bounding box center [253, 421] width 23 height 10
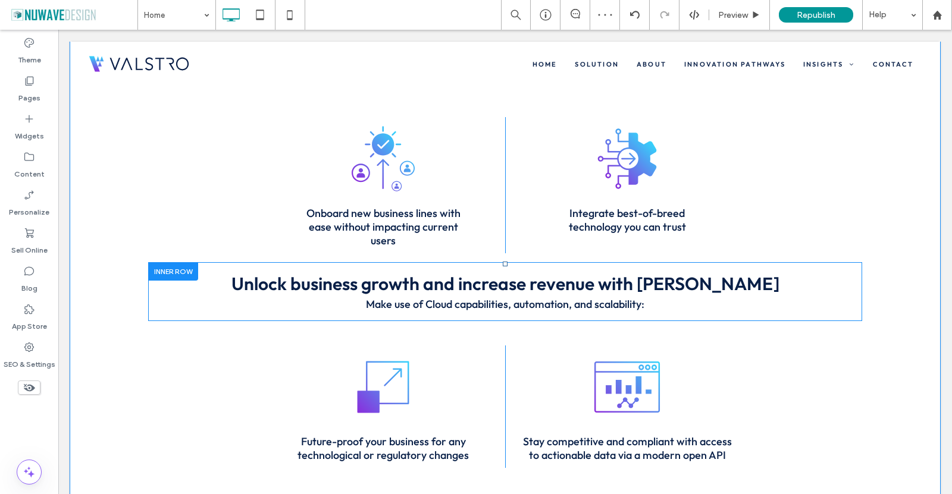
click at [184, 262] on div at bounding box center [173, 271] width 50 height 18
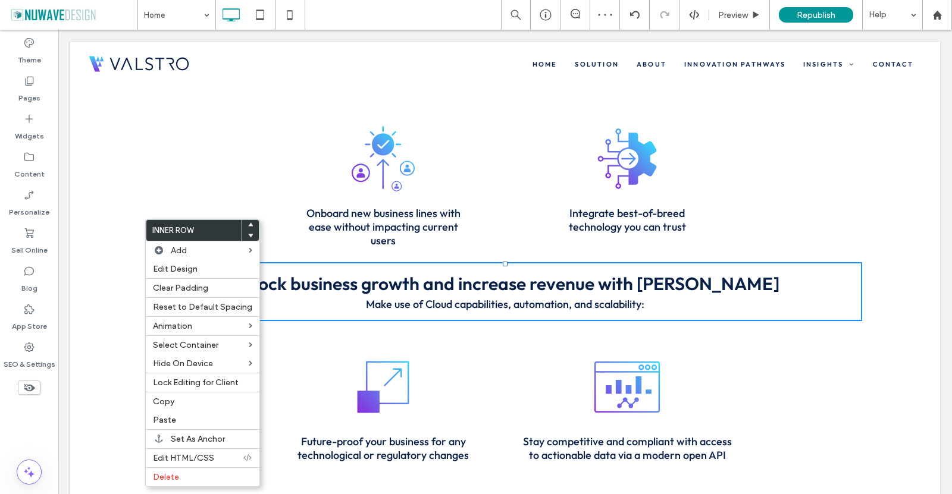
click at [248, 236] on icon at bounding box center [250, 235] width 5 height 5
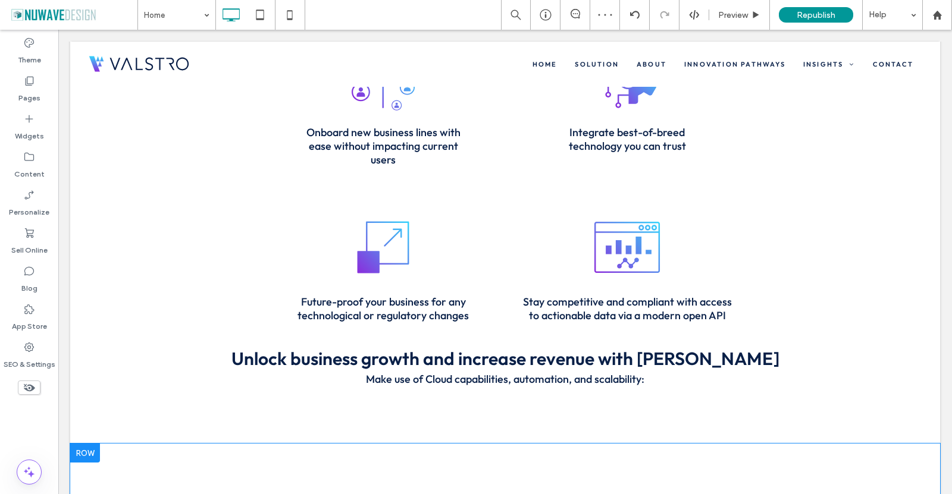
scroll to position [2082, 0]
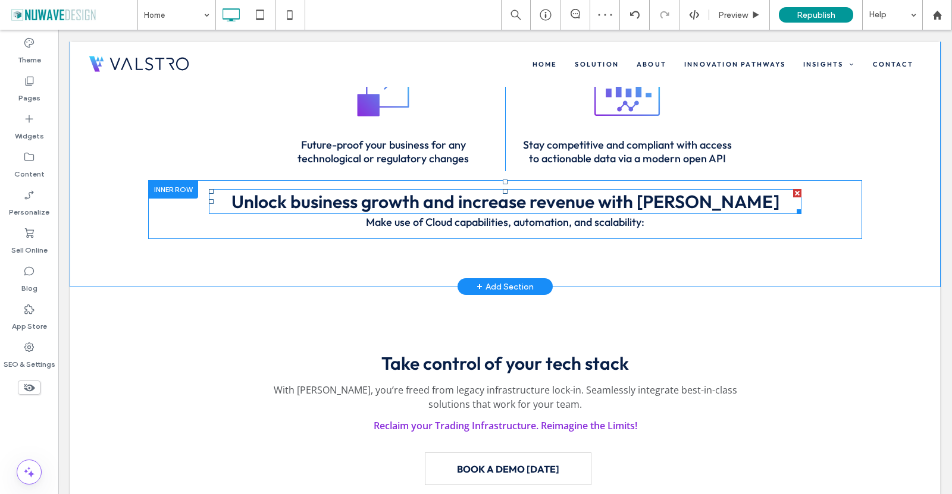
drag, startPoint x: 501, startPoint y: 136, endPoint x: 504, endPoint y: 159, distance: 23.4
click at [505, 180] on div "Unlock business growth and increase revenue with [PERSON_NAME] Make use of Clou…" at bounding box center [505, 209] width 714 height 59
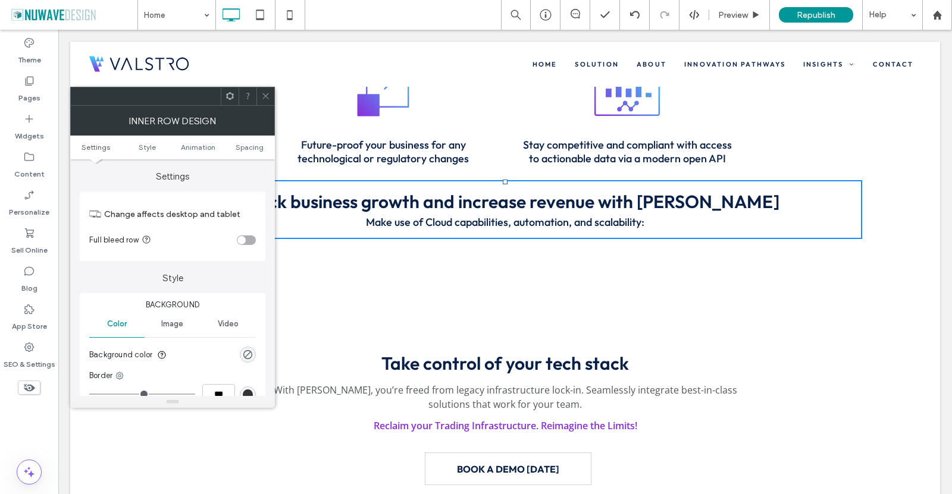
drag, startPoint x: 264, startPoint y: 95, endPoint x: 399, endPoint y: 287, distance: 234.4
click at [264, 95] on icon at bounding box center [265, 96] width 9 height 9
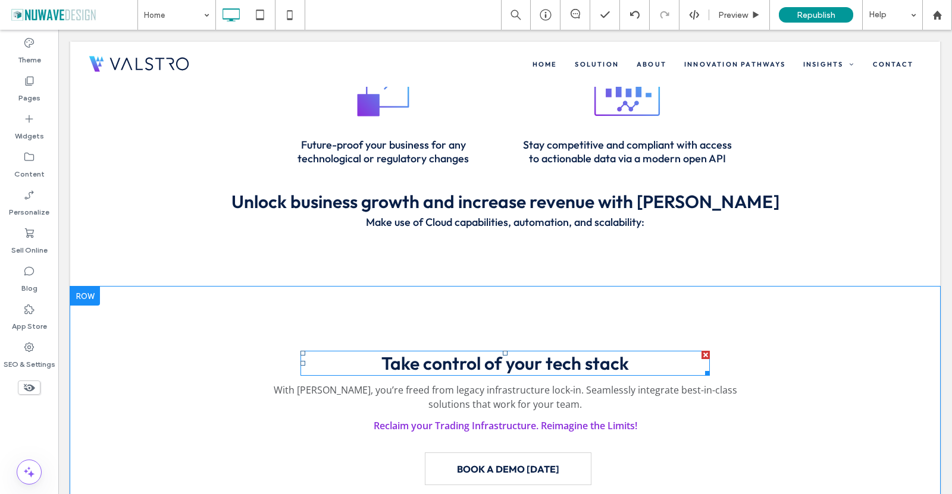
click at [469, 352] on span "Take control of your tech stack" at bounding box center [505, 363] width 248 height 23
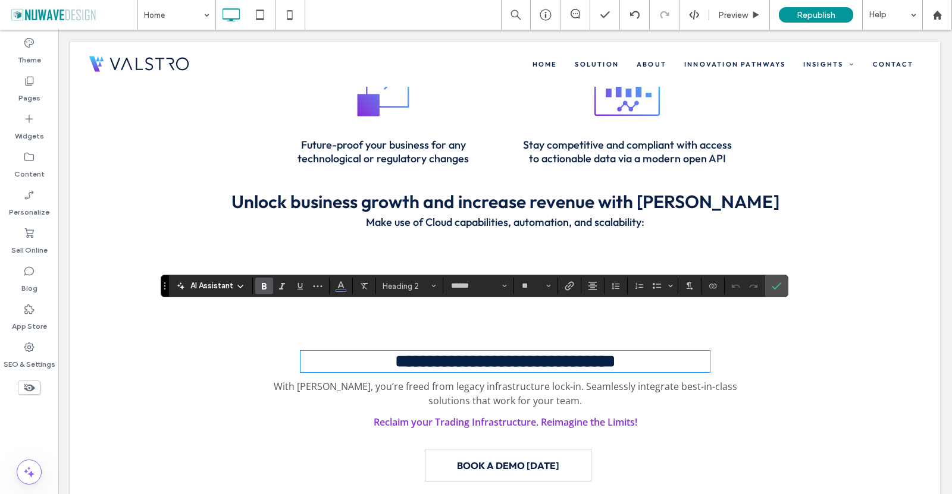
click at [485, 190] on span "Unlock business growth and increase revenue with [PERSON_NAME]" at bounding box center [505, 201] width 548 height 23
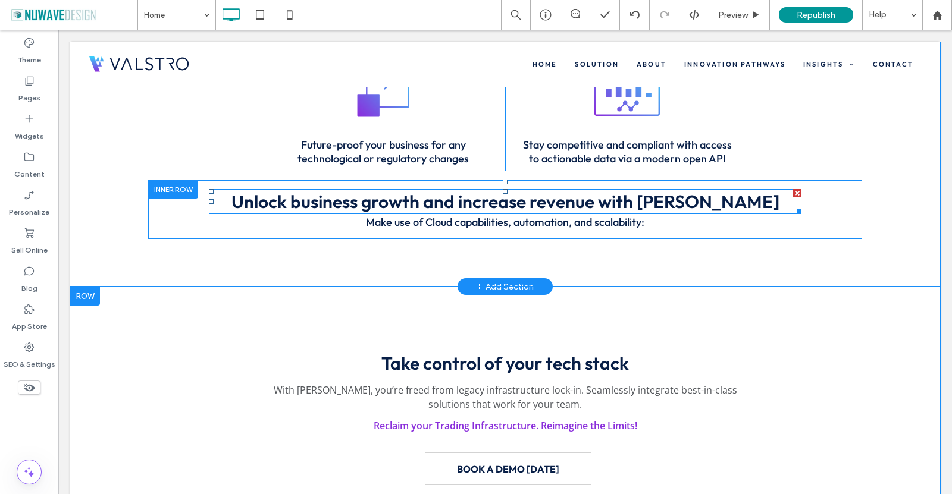
click at [486, 190] on span "Unlock business growth and increase revenue with [PERSON_NAME]" at bounding box center [505, 201] width 548 height 23
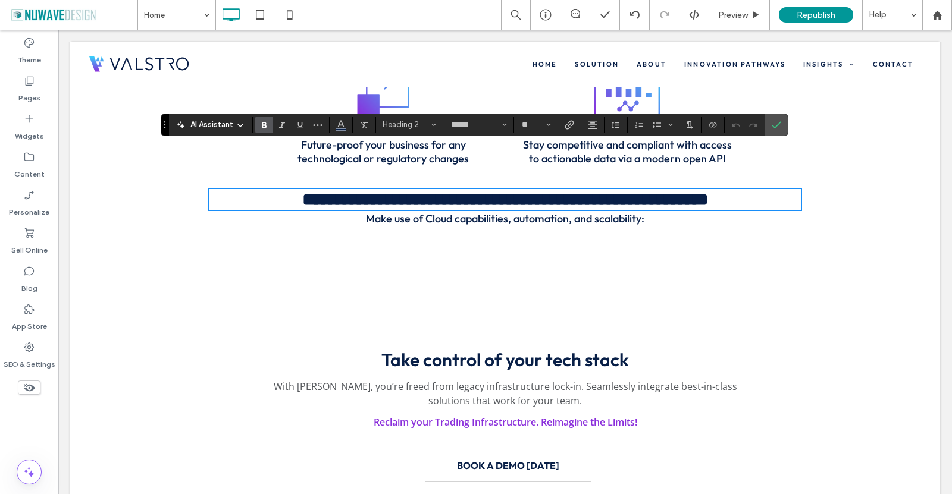
type input "*********"
type input "**"
click at [518, 380] on span "With [PERSON_NAME], you’re freed from legacy infrastructure lock-in. Seamlessly…" at bounding box center [505, 393] width 463 height 27
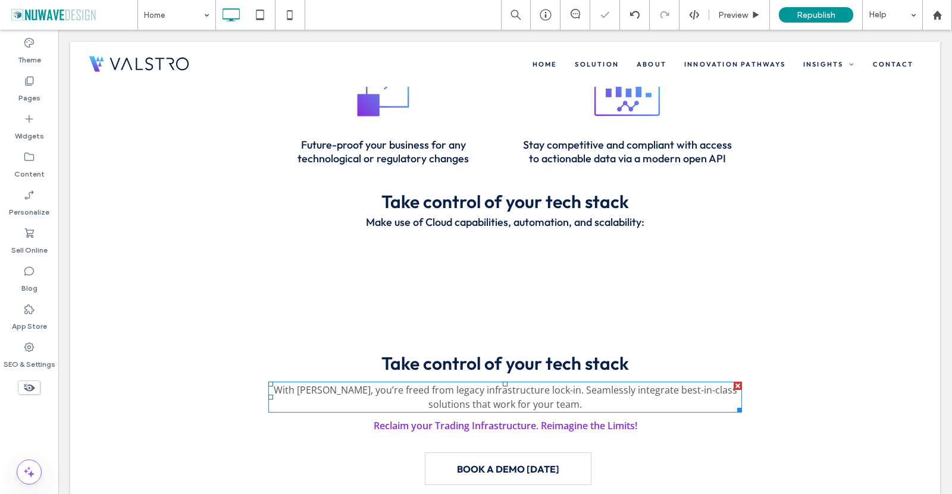
click at [515, 384] on span "With [PERSON_NAME], you’re freed from legacy infrastructure lock-in. Seamlessly…" at bounding box center [505, 397] width 463 height 27
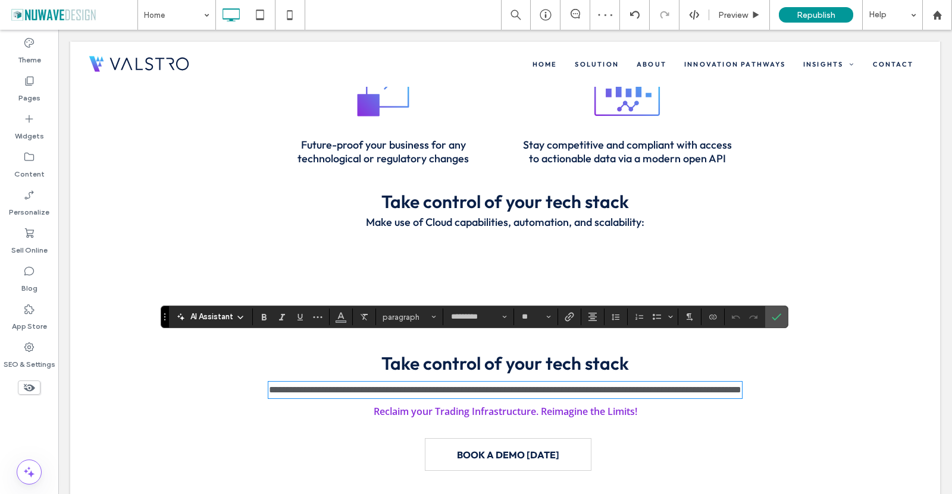
click at [505, 215] on span "Make use of Cloud capabilities, automation, and scalability:" at bounding box center [505, 222] width 278 height 14
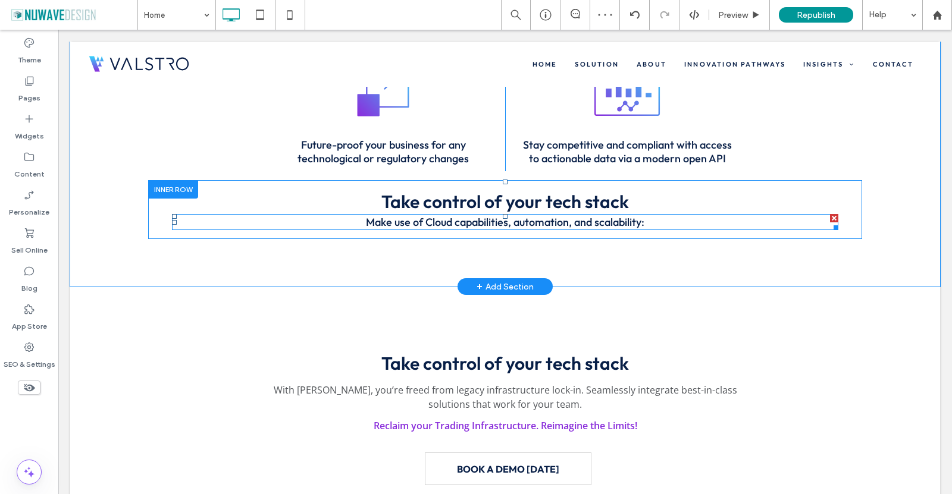
click at [504, 215] on span "Make use of Cloud capabilities, automation, and scalability:" at bounding box center [505, 222] width 278 height 14
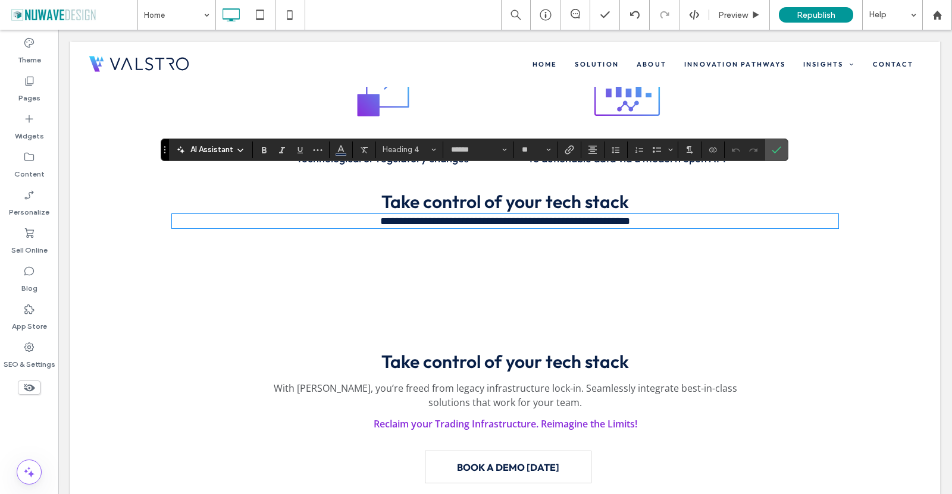
type input "*********"
type input "**"
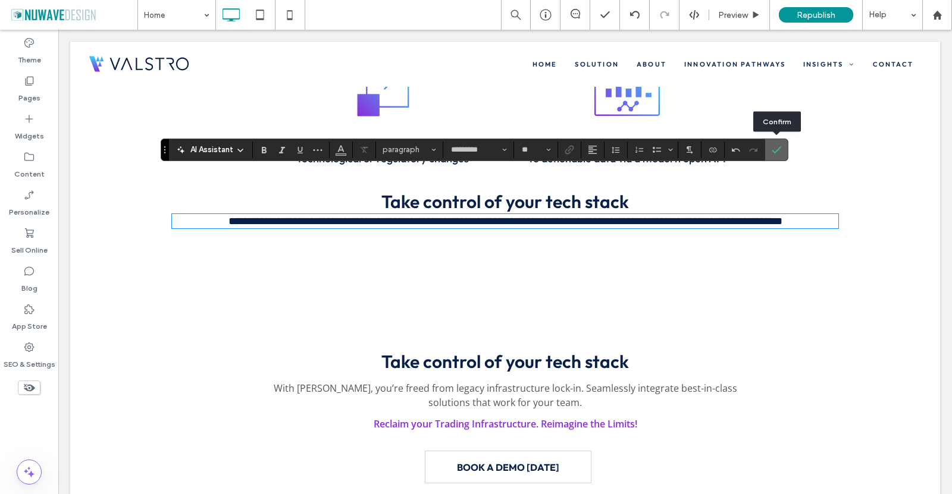
click at [776, 153] on icon "Confirm" at bounding box center [777, 150] width 10 height 10
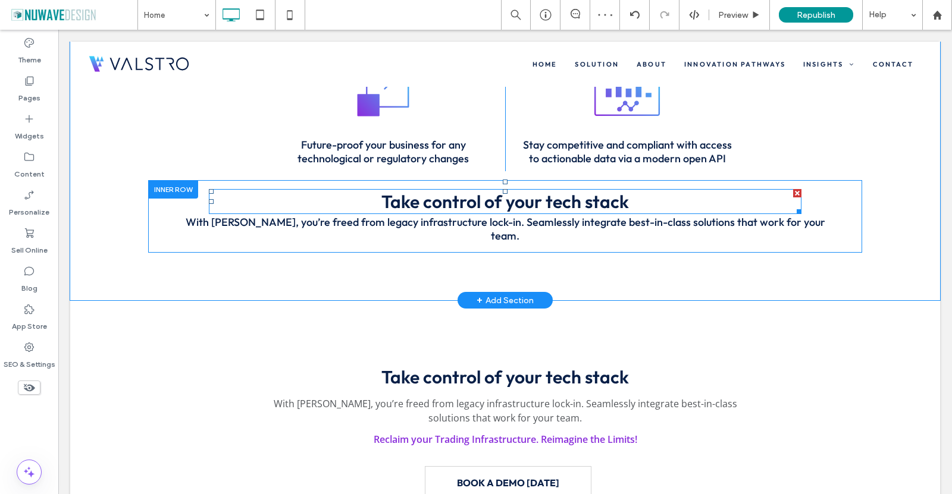
drag, startPoint x: 502, startPoint y: 138, endPoint x: 503, endPoint y: 161, distance: 23.3
click at [503, 180] on div "Take control of your tech stack With [PERSON_NAME], you’re freed from legacy in…" at bounding box center [505, 216] width 714 height 73
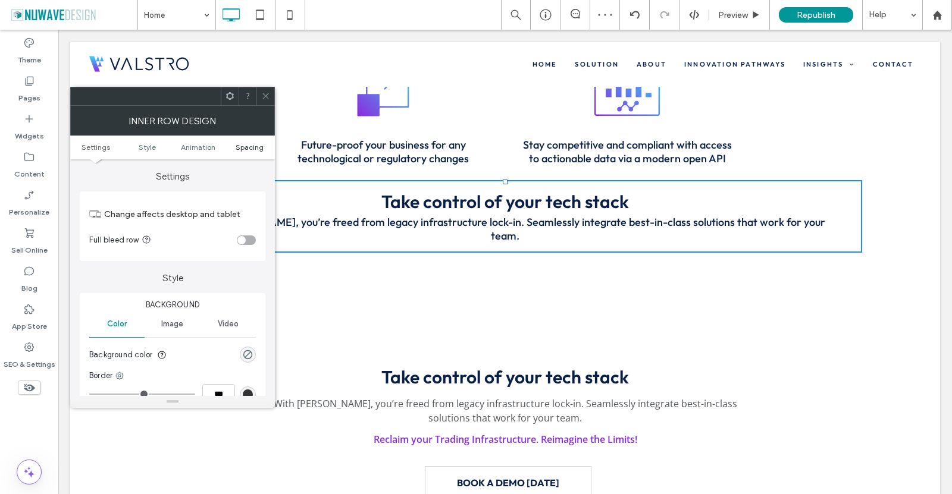
click at [260, 148] on span "Spacing" at bounding box center [250, 147] width 28 height 9
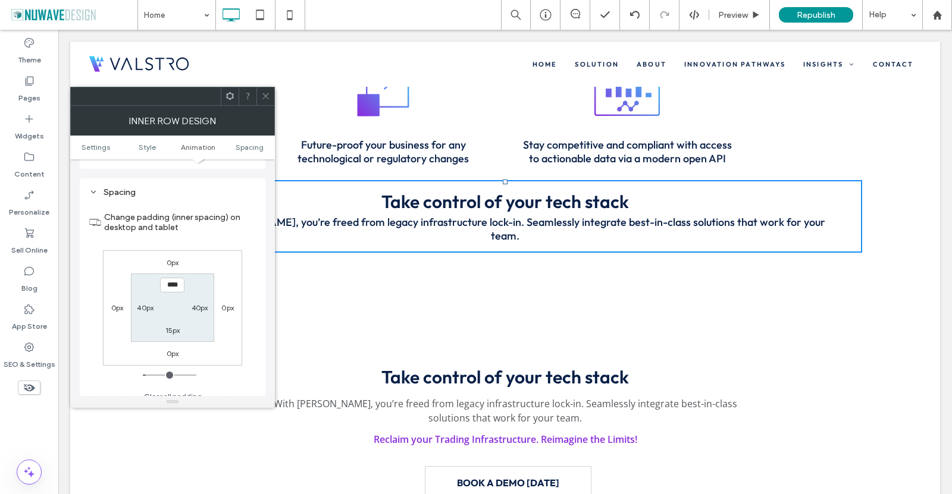
scroll to position [381, 0]
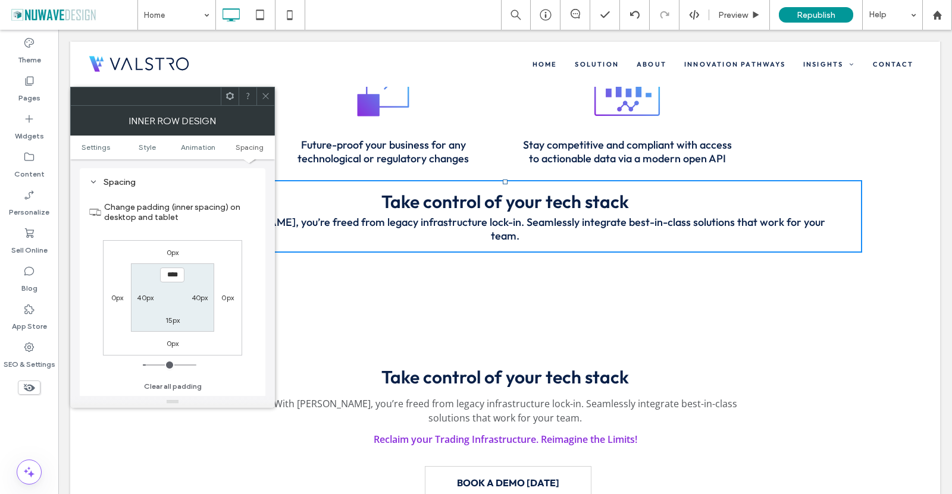
click at [170, 249] on label "0px" at bounding box center [173, 252] width 12 height 9
type input "*"
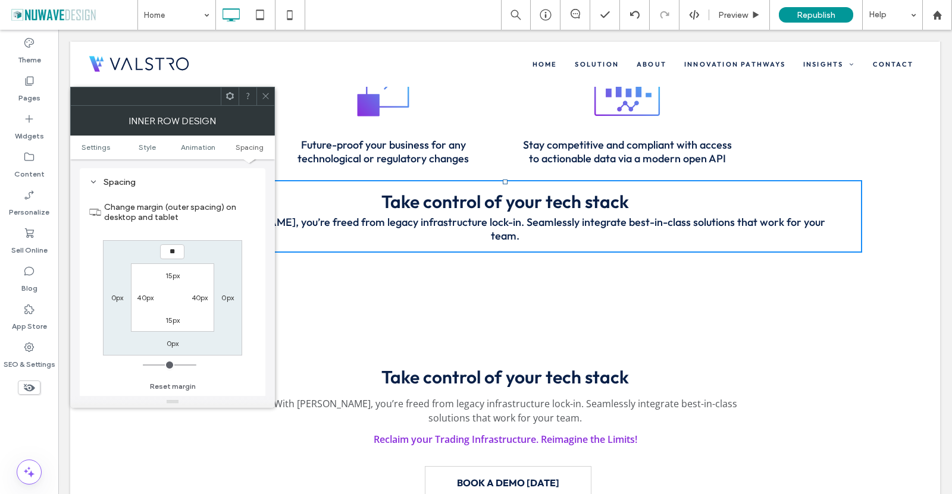
type input "**"
type input "****"
click at [243, 225] on label "Change margin (outer spacing) on desktop and tablet" at bounding box center [180, 212] width 152 height 32
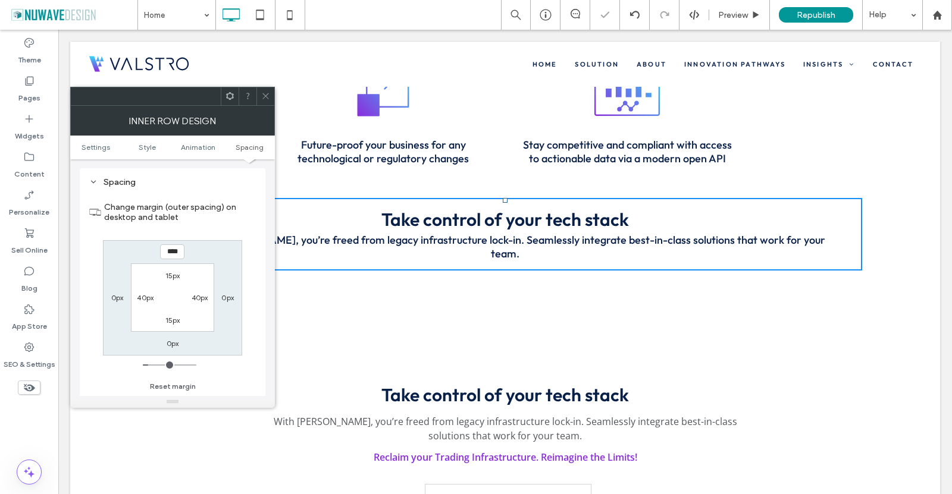
click at [263, 89] on span at bounding box center [265, 96] width 9 height 18
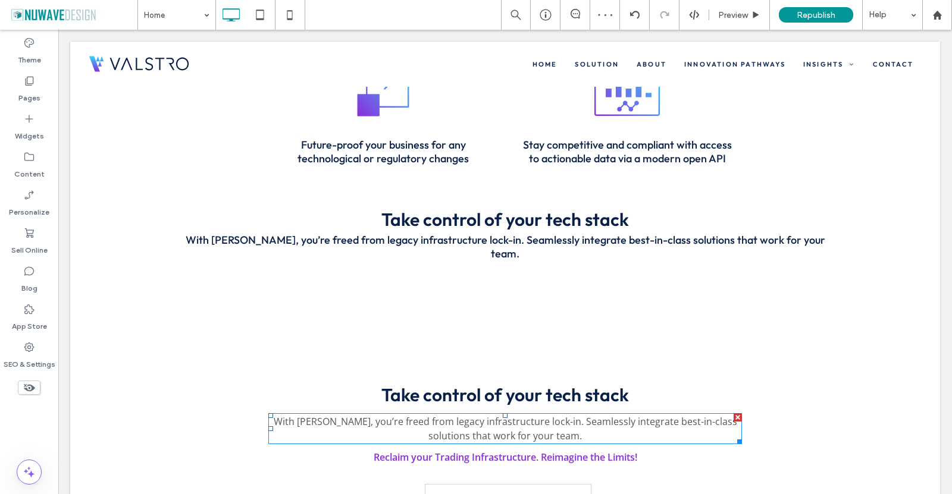
click at [734, 414] on div at bounding box center [738, 418] width 8 height 8
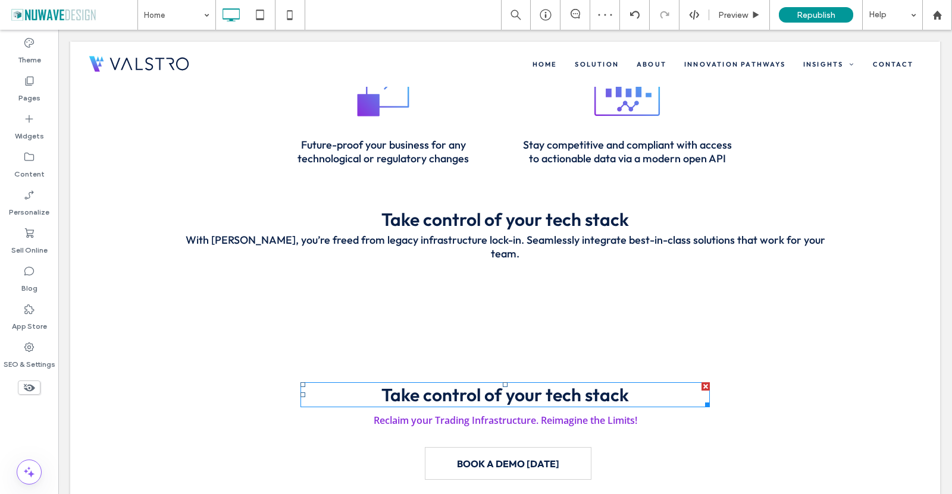
click at [701, 383] on div at bounding box center [705, 387] width 8 height 8
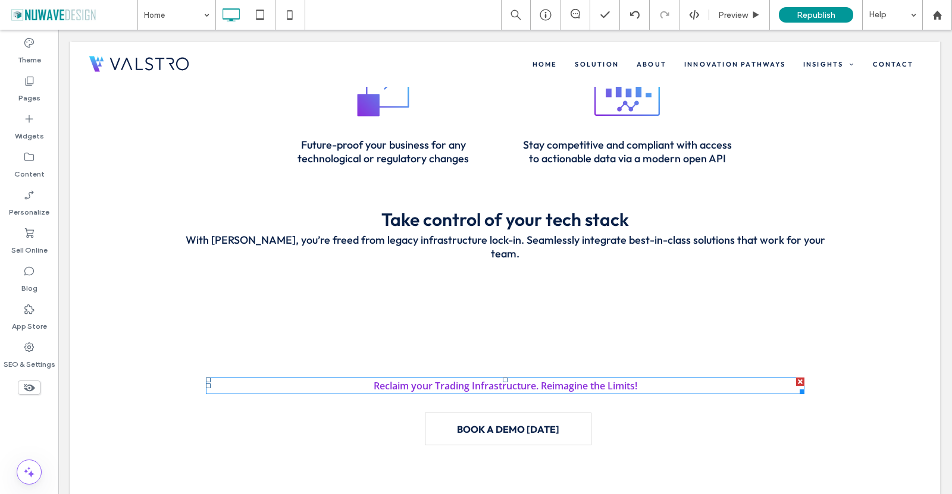
click at [458, 380] on span "Reclaim your Trading Infrastructure. Reimagine the Limits!" at bounding box center [506, 386] width 264 height 13
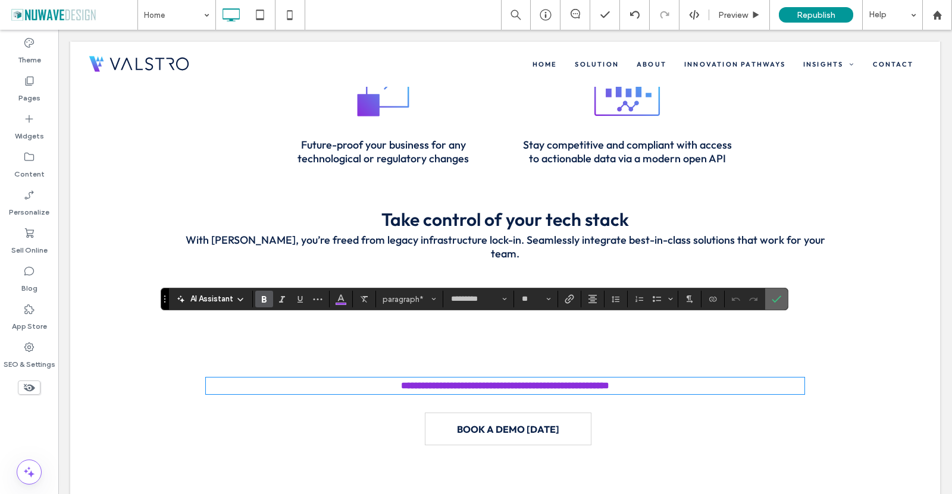
drag, startPoint x: 773, startPoint y: 302, endPoint x: 716, endPoint y: 261, distance: 70.5
click at [773, 302] on use "Confirm" at bounding box center [777, 299] width 10 height 7
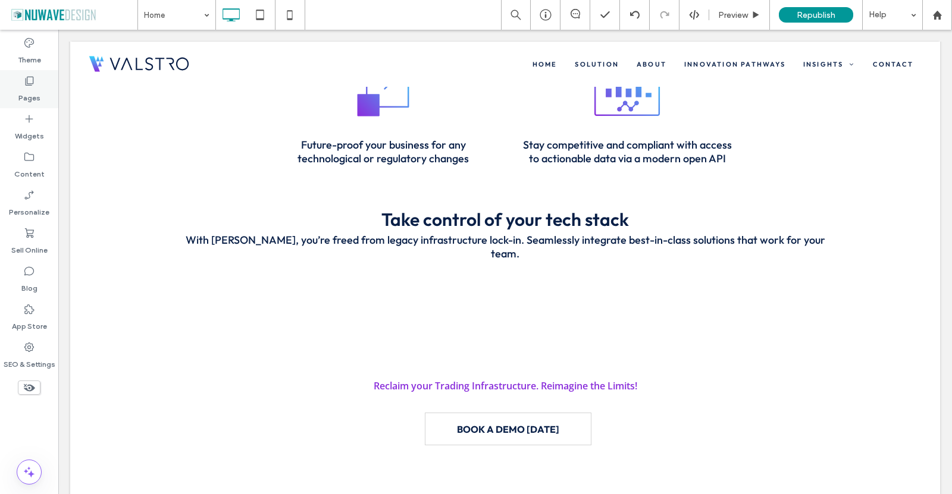
click at [11, 77] on div "Pages" at bounding box center [29, 89] width 58 height 38
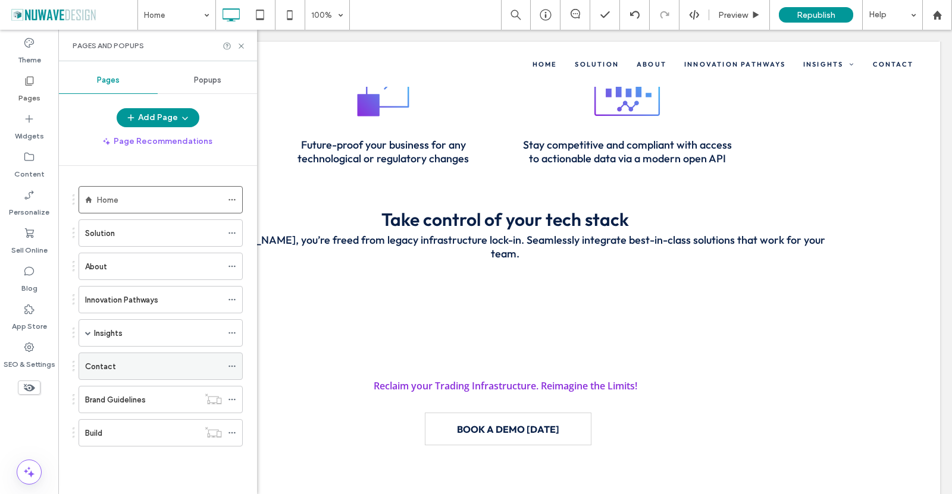
click at [124, 364] on div "Contact" at bounding box center [153, 367] width 137 height 12
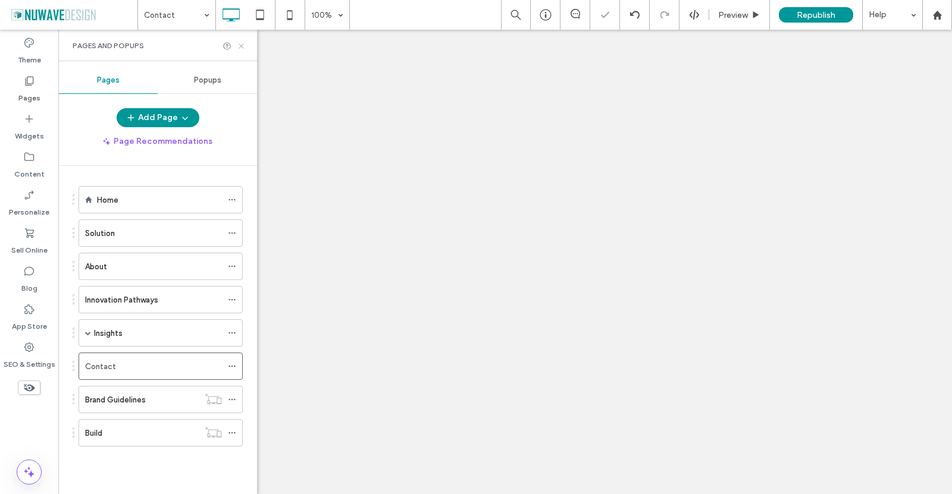
drag, startPoint x: 243, startPoint y: 46, endPoint x: 192, endPoint y: 102, distance: 75.4
click at [243, 46] on icon at bounding box center [241, 46] width 9 height 9
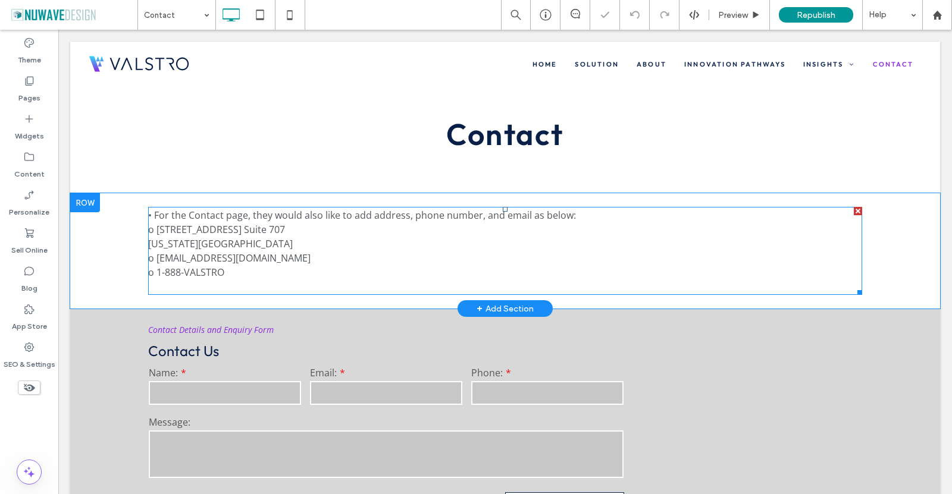
click at [237, 272] on p "o 1-888-VALSTRO" at bounding box center [505, 272] width 714 height 14
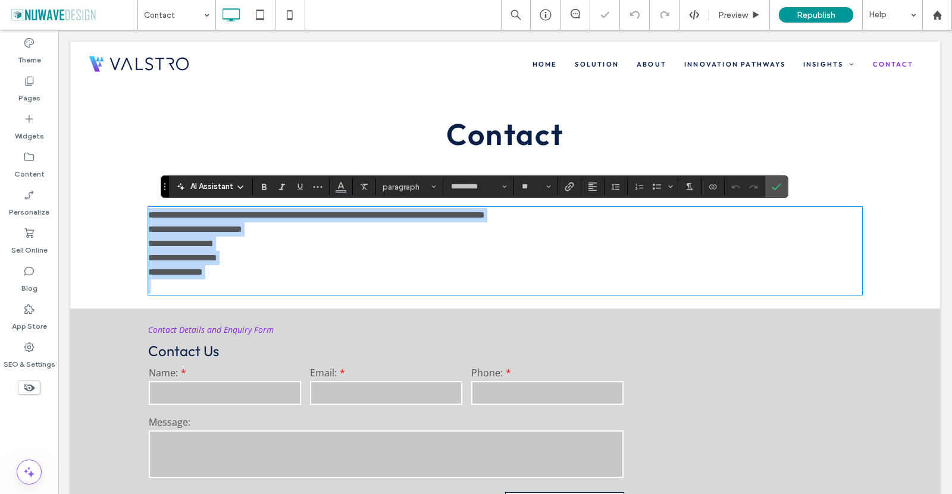
click at [218, 292] on p at bounding box center [505, 287] width 714 height 14
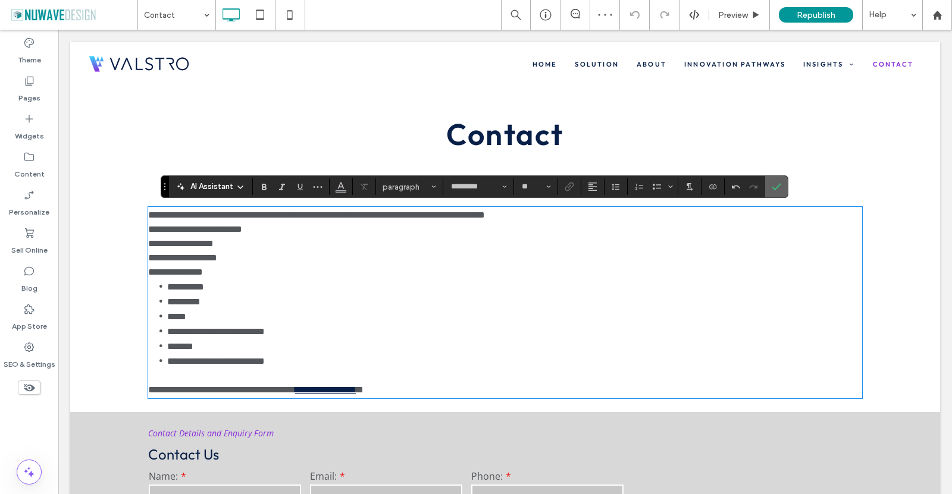
click at [773, 185] on icon "Confirm" at bounding box center [777, 187] width 10 height 10
